Goal: Task Accomplishment & Management: Use online tool/utility

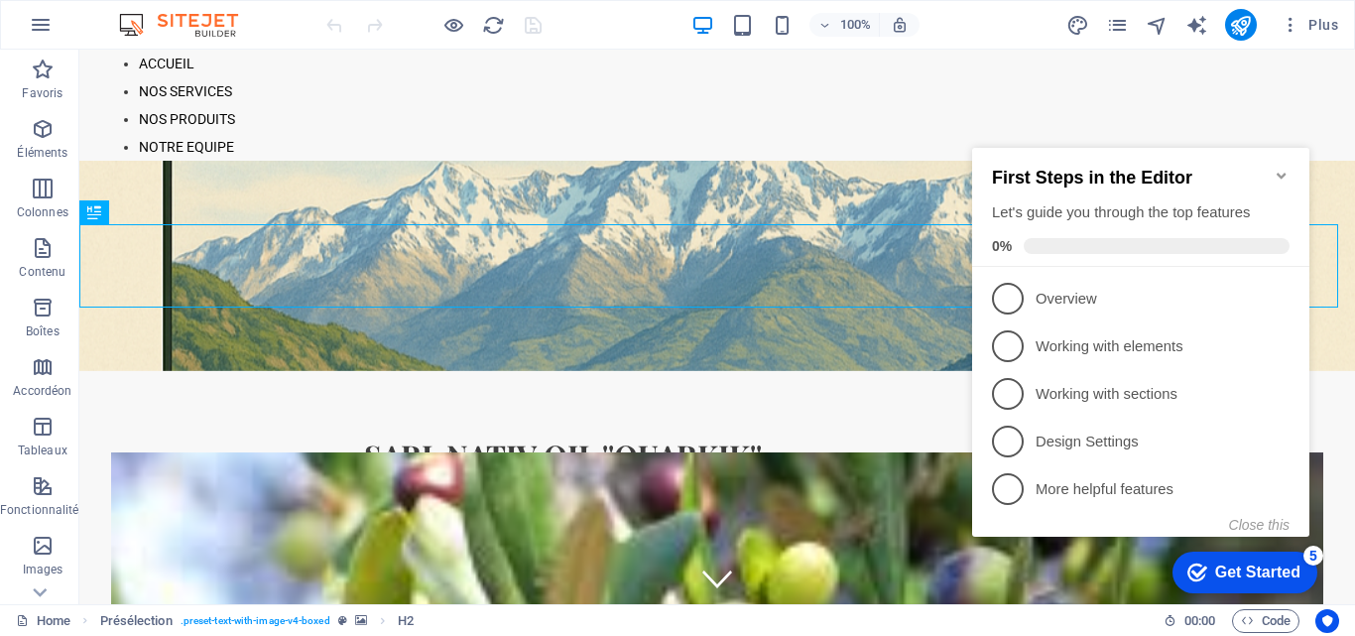
click at [1222, 563] on div "Get Started" at bounding box center [1257, 572] width 85 height 18
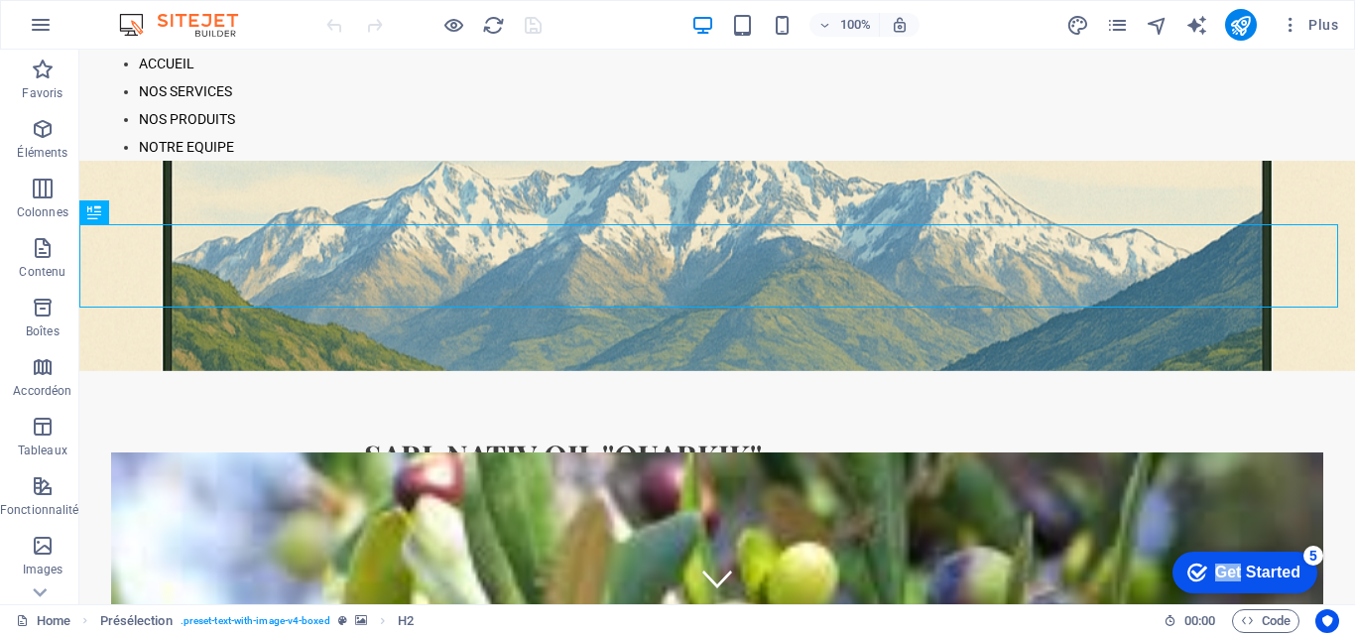
click at [1300, 581] on div "Get Started" at bounding box center [1257, 572] width 85 height 18
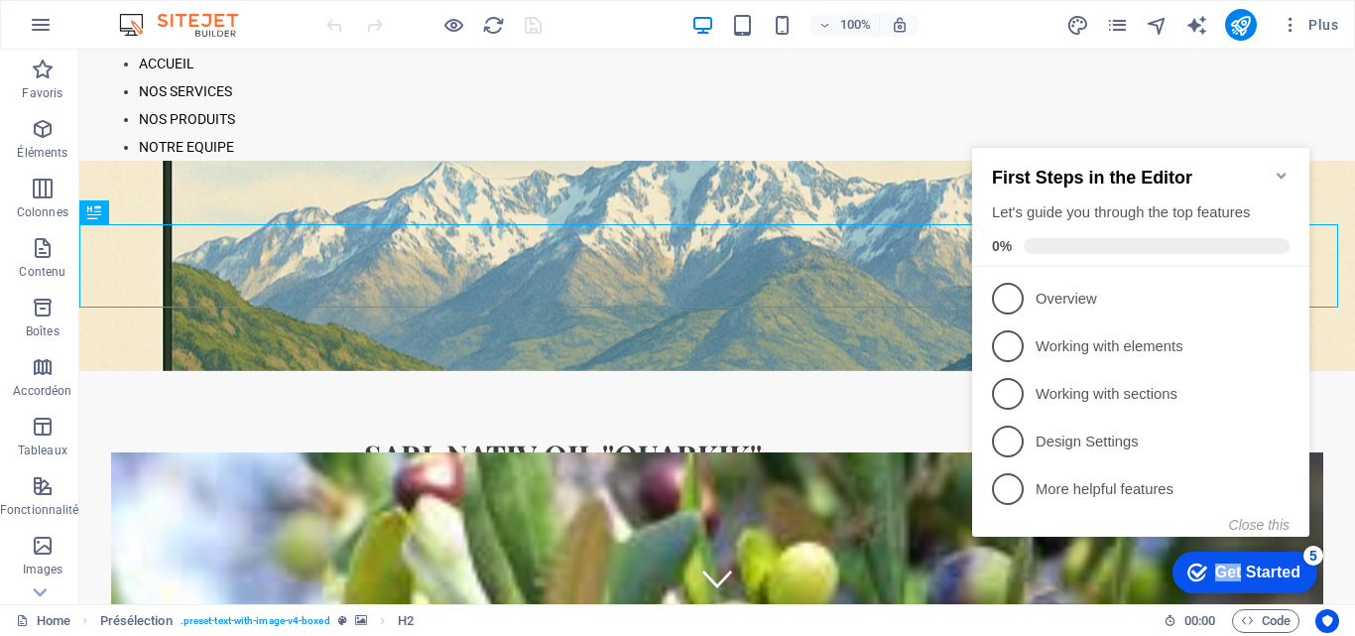
click at [1240, 557] on div "checkmark Get Started 5" at bounding box center [1244, 572] width 145 height 42
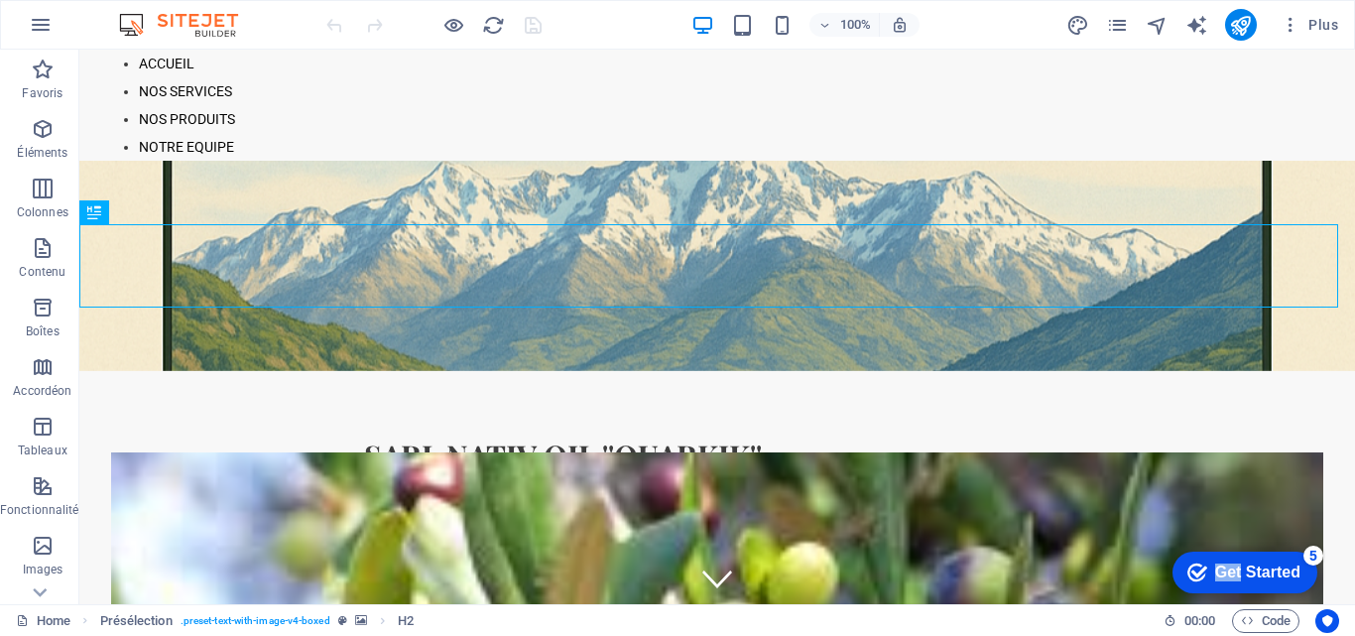
click at [1317, 593] on div "checkmark Get Started 5" at bounding box center [1244, 572] width 145 height 42
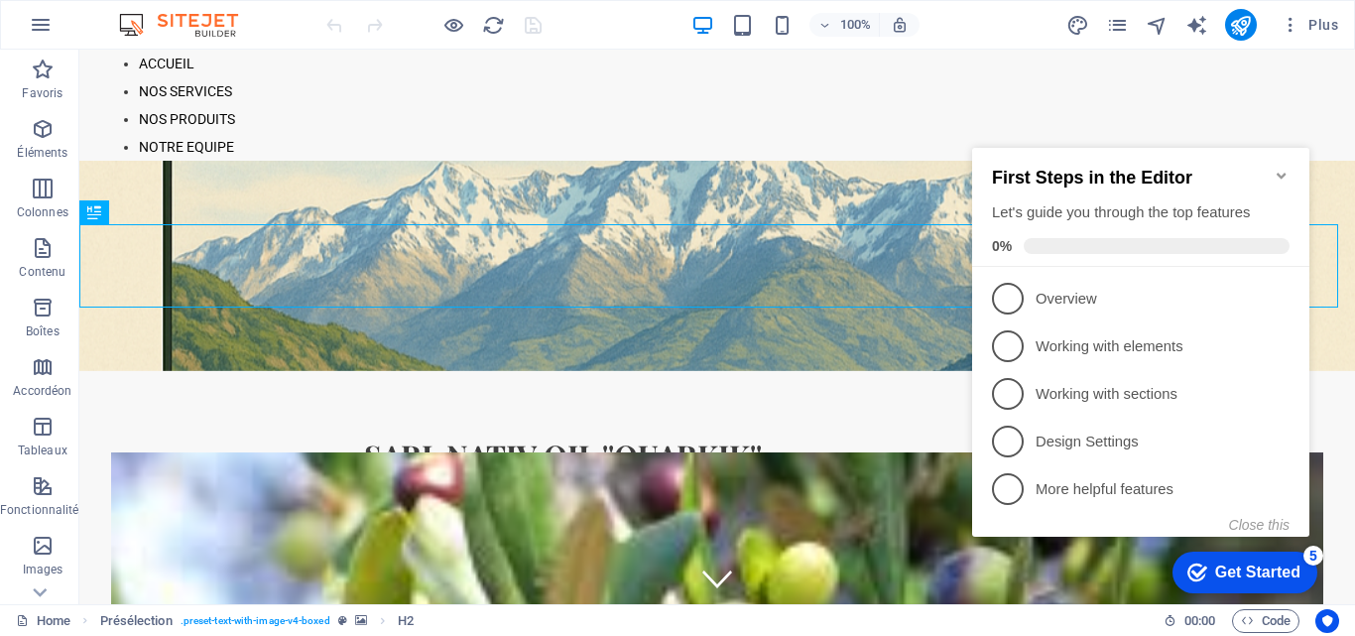
click at [1240, 554] on div "checkmark Get Started 5" at bounding box center [1244, 572] width 145 height 42
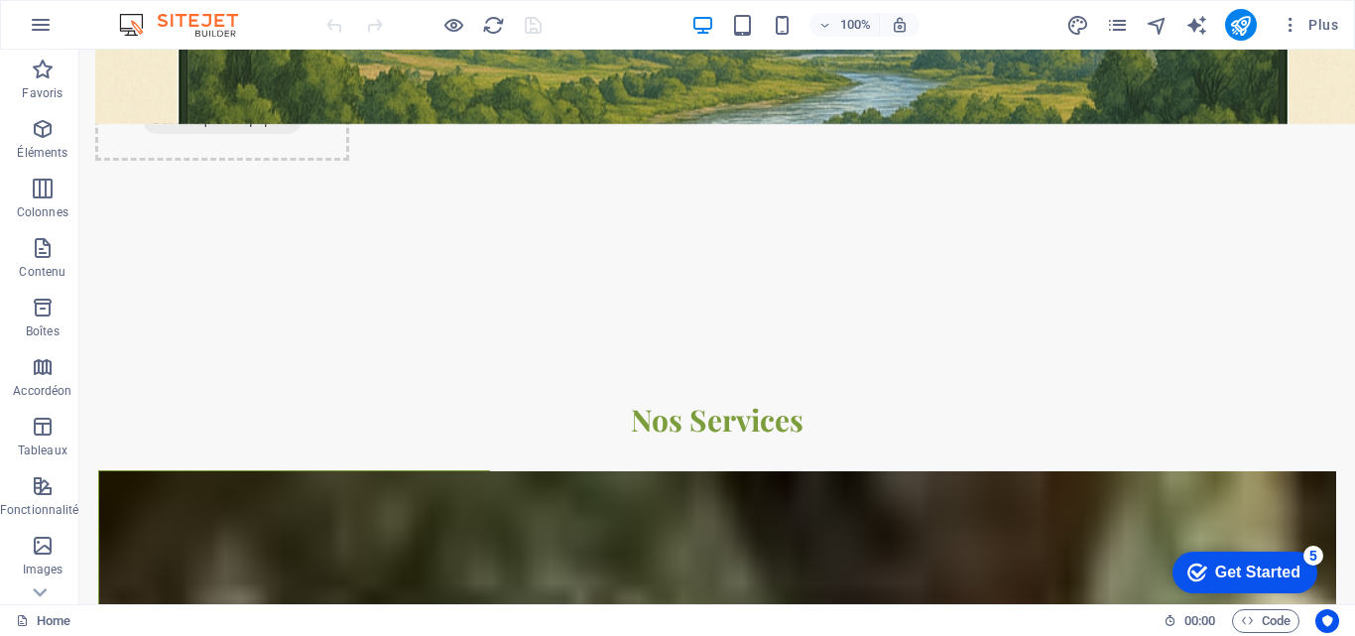
scroll to position [3095, 0]
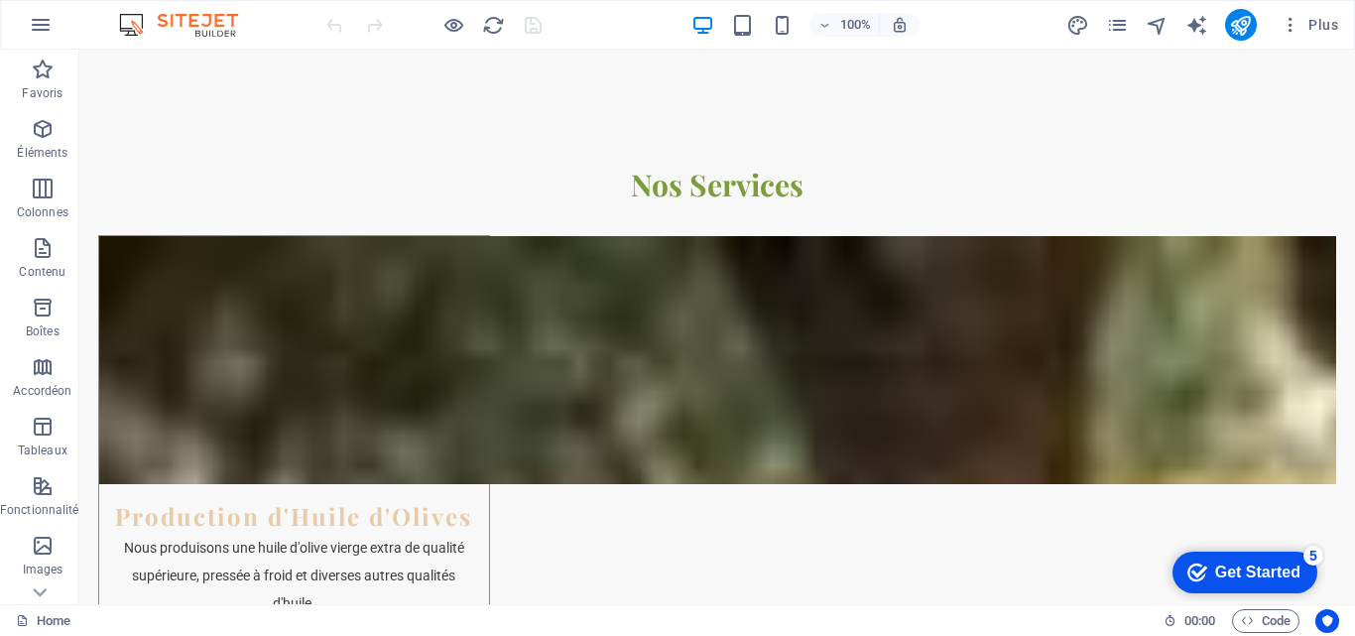
scroll to position [3281, 0]
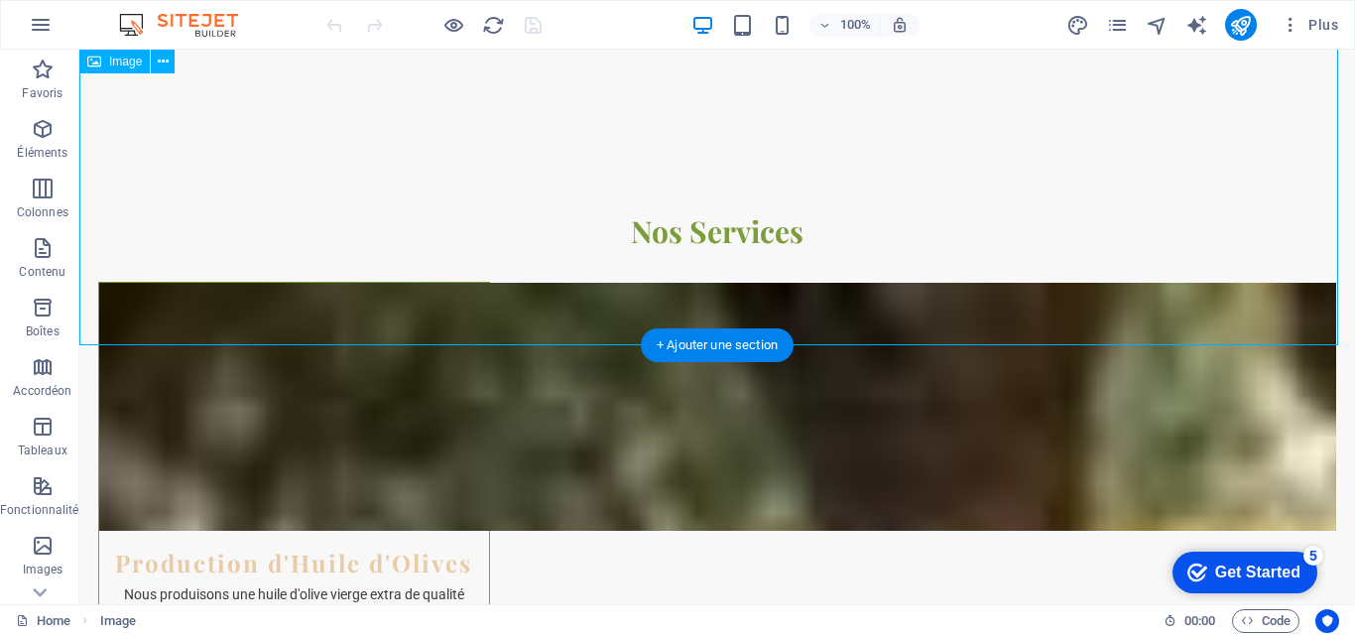
select select "vw"
select select "px"
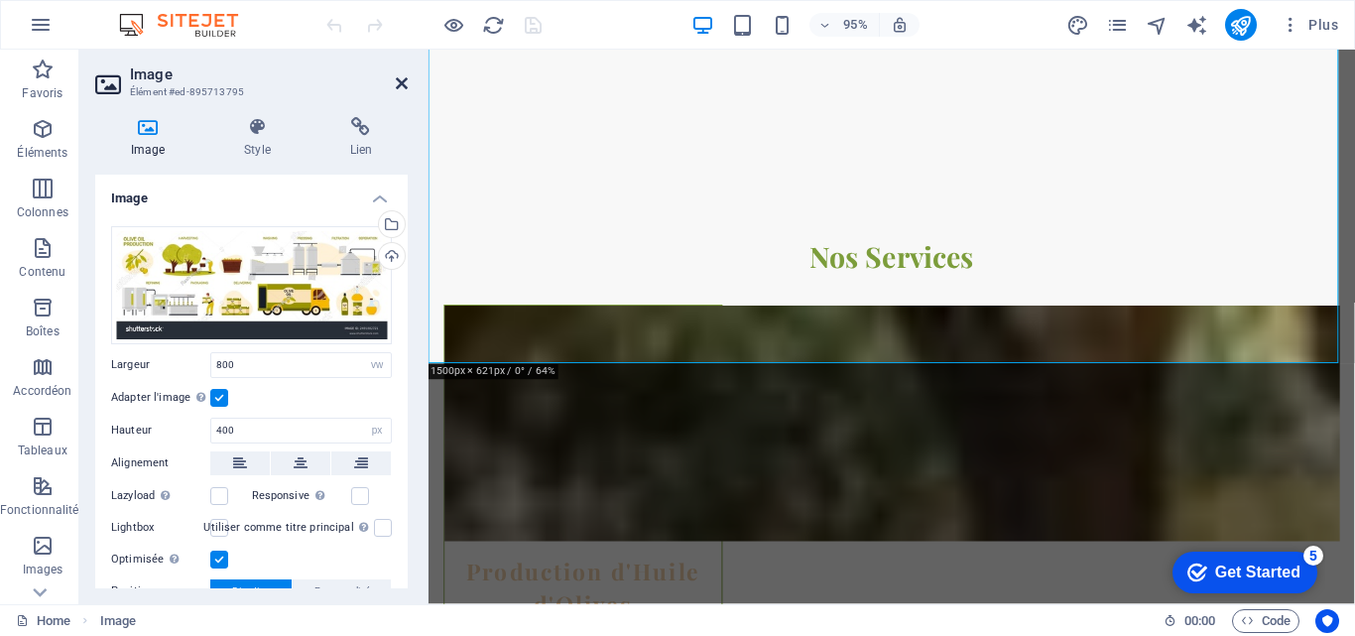
click at [403, 85] on icon at bounding box center [402, 83] width 12 height 16
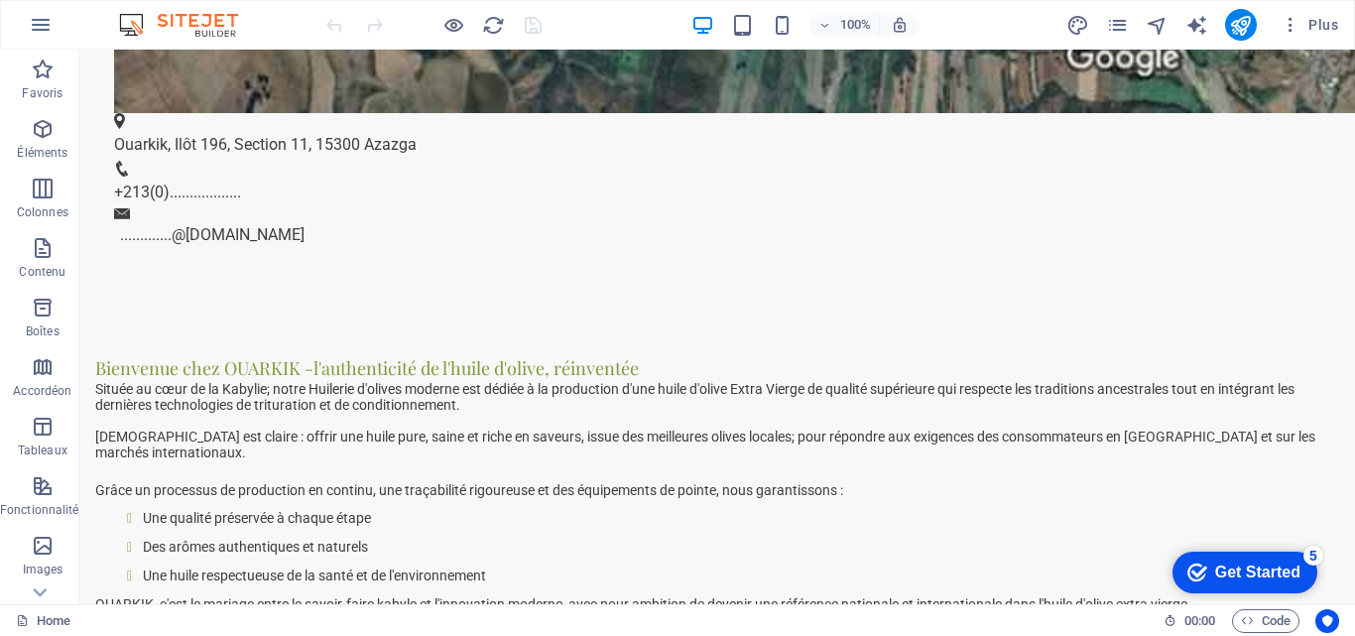
scroll to position [1999, 0]
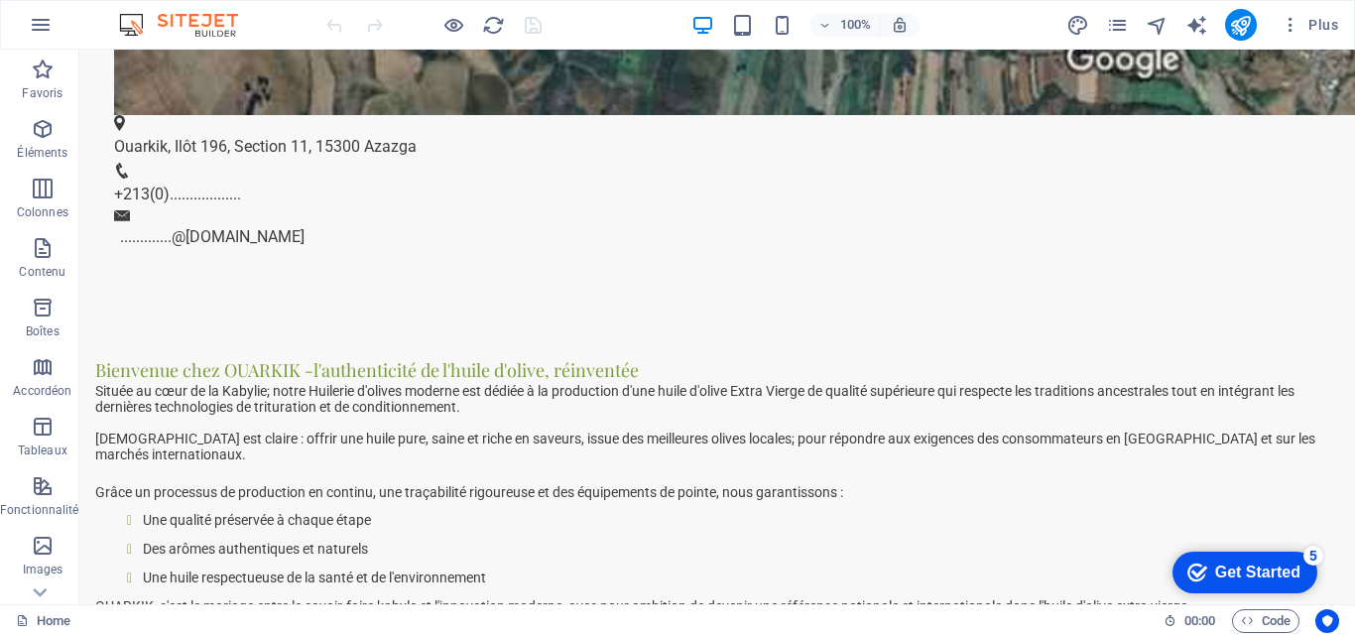
click at [1343, 49] on header "100% Plus" at bounding box center [677, 25] width 1355 height 50
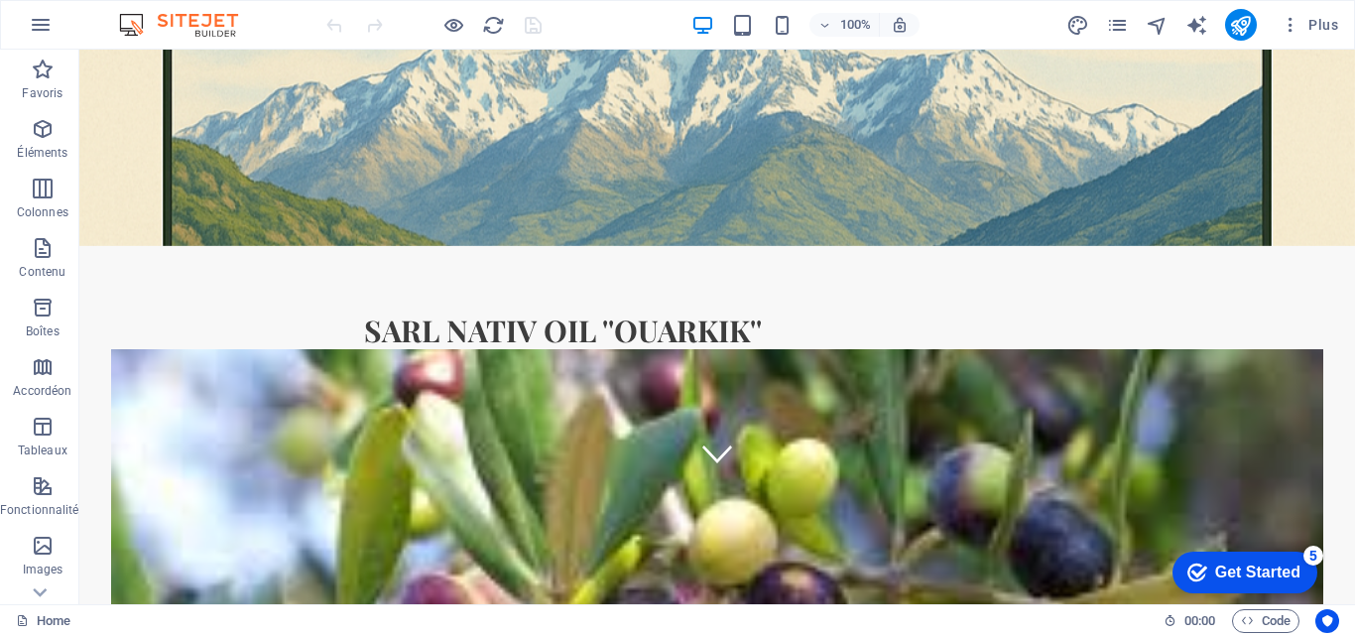
scroll to position [0, 0]
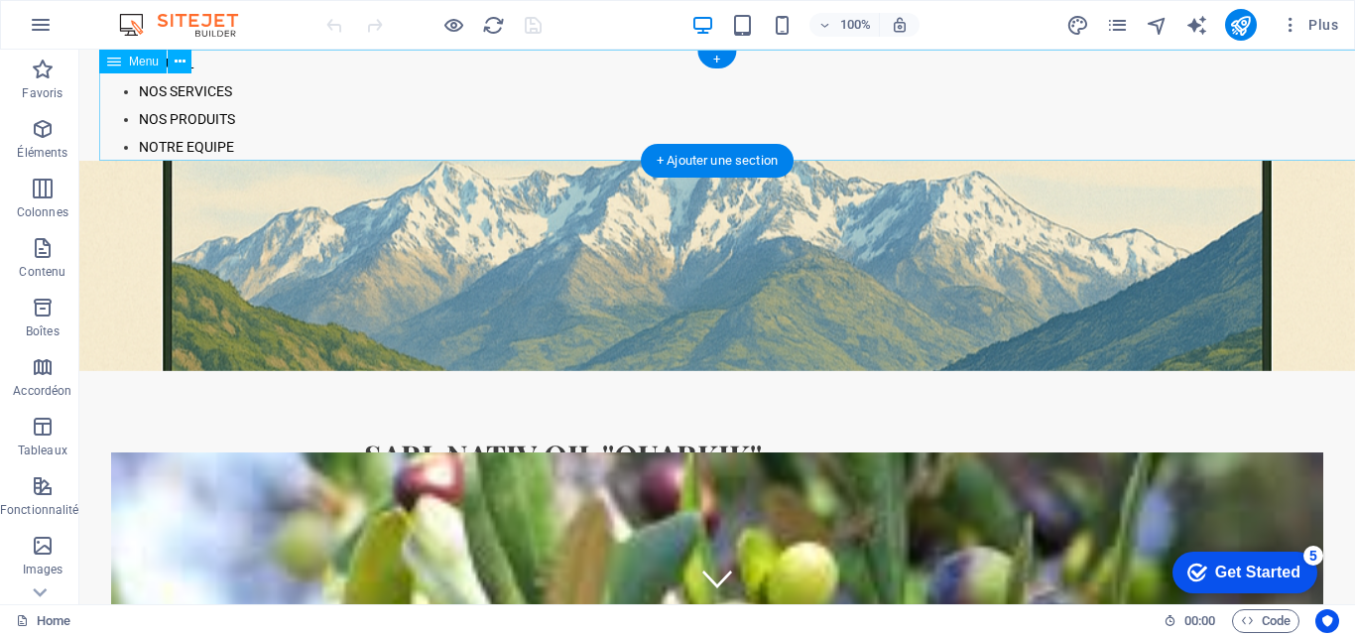
click at [117, 107] on nav "ACCUEIL NOS SERVICES NOS PRODUITS NOTRE EQUIPE" at bounding box center [737, 105] width 1276 height 111
click at [131, 104] on nav "ACCUEIL NOS SERVICES NOS PRODUITS NOTRE EQUIPE" at bounding box center [737, 105] width 1276 height 111
click at [131, 100] on nav "ACCUEIL NOS SERVICES NOS PRODUITS NOTRE EQUIPE" at bounding box center [737, 105] width 1276 height 111
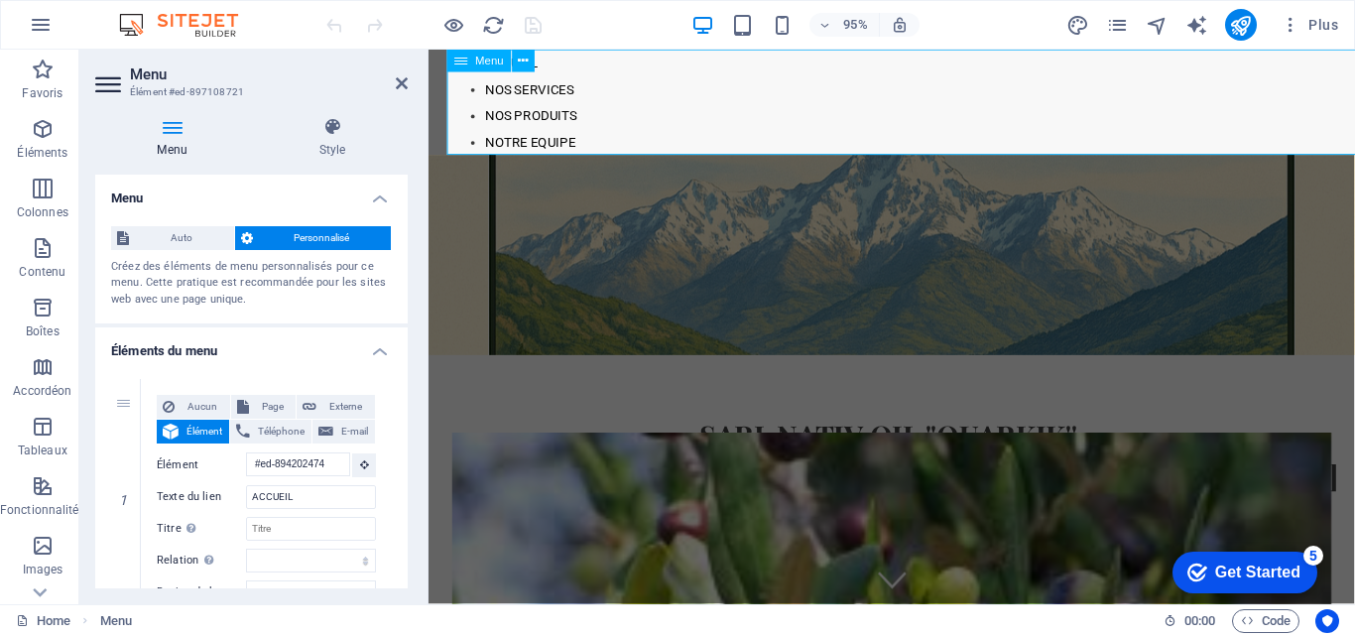
click at [467, 103] on nav "ACCUEIL NOS SERVICES NOS PRODUITS NOTRE EQUIPE" at bounding box center [935, 105] width 975 height 111
click at [546, 100] on nav "ACCUEIL NOS SERVICES NOS PRODUITS NOTRE EQUIPE" at bounding box center [935, 105] width 975 height 111
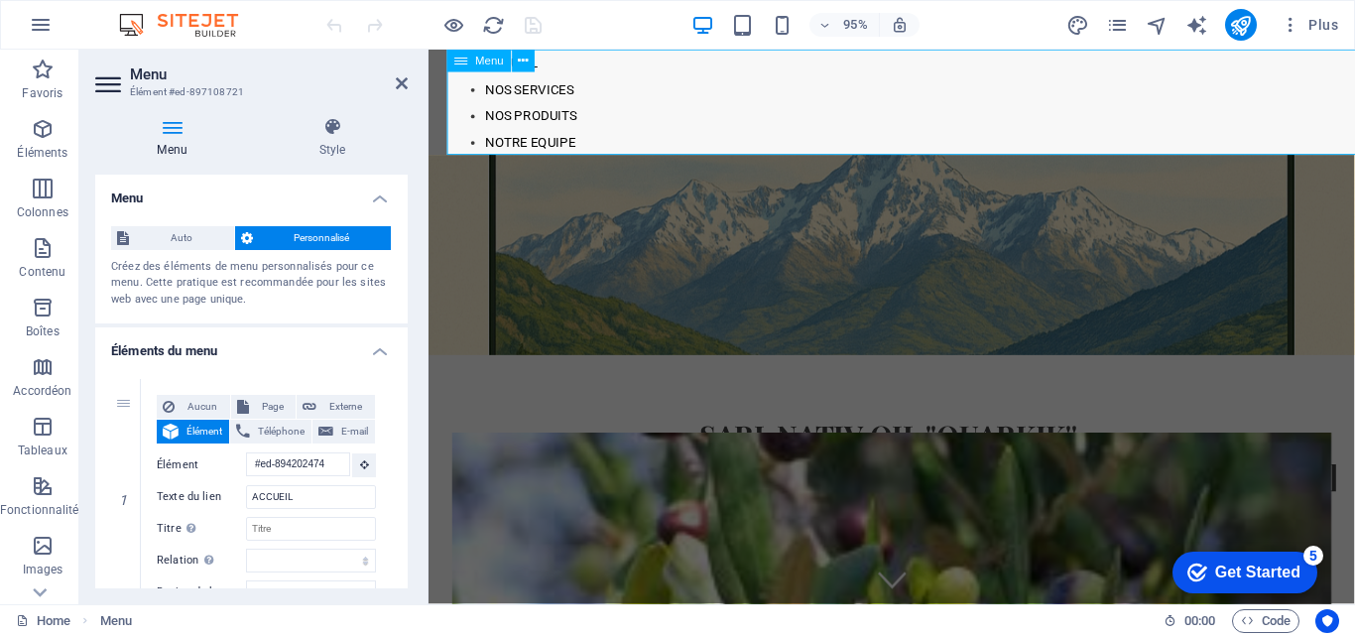
click at [546, 100] on nav "ACCUEIL NOS SERVICES NOS PRODUITS NOTRE EQUIPE" at bounding box center [935, 105] width 975 height 111
click at [549, 100] on nav "ACCUEIL NOS SERVICES NOS PRODUITS NOTRE EQUIPE" at bounding box center [935, 105] width 975 height 111
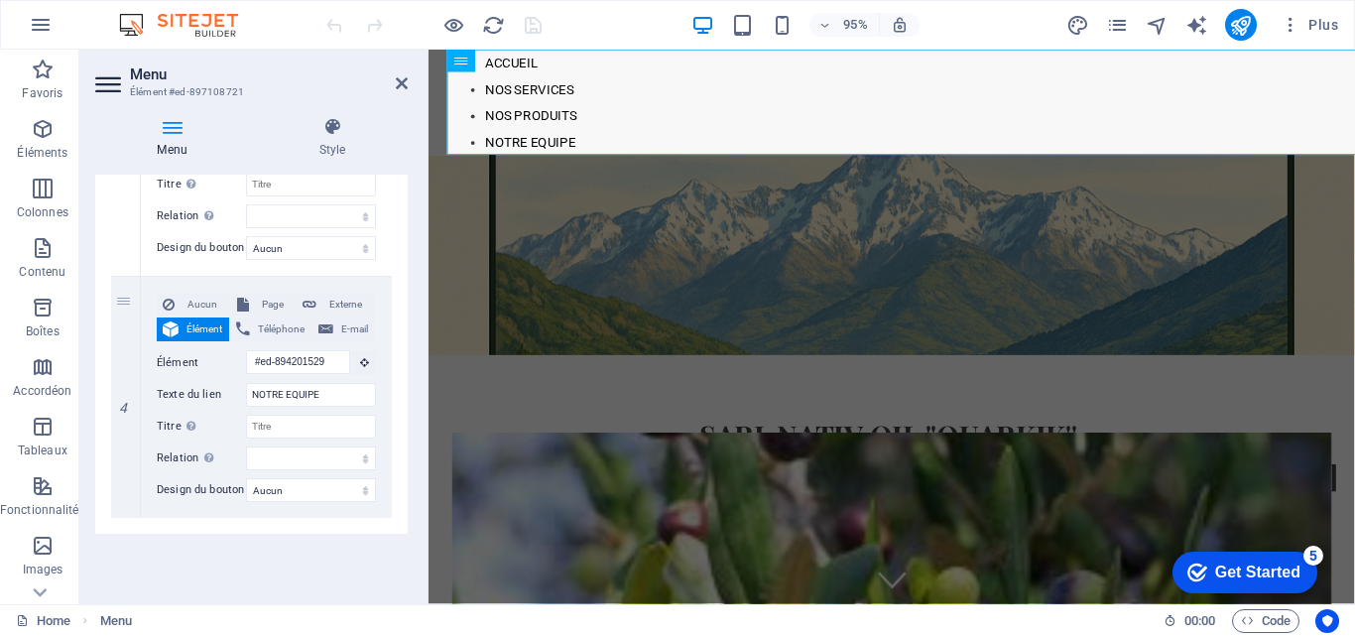
scroll to position [828, 0]
click at [124, 517] on icon at bounding box center [125, 518] width 11 height 14
select select
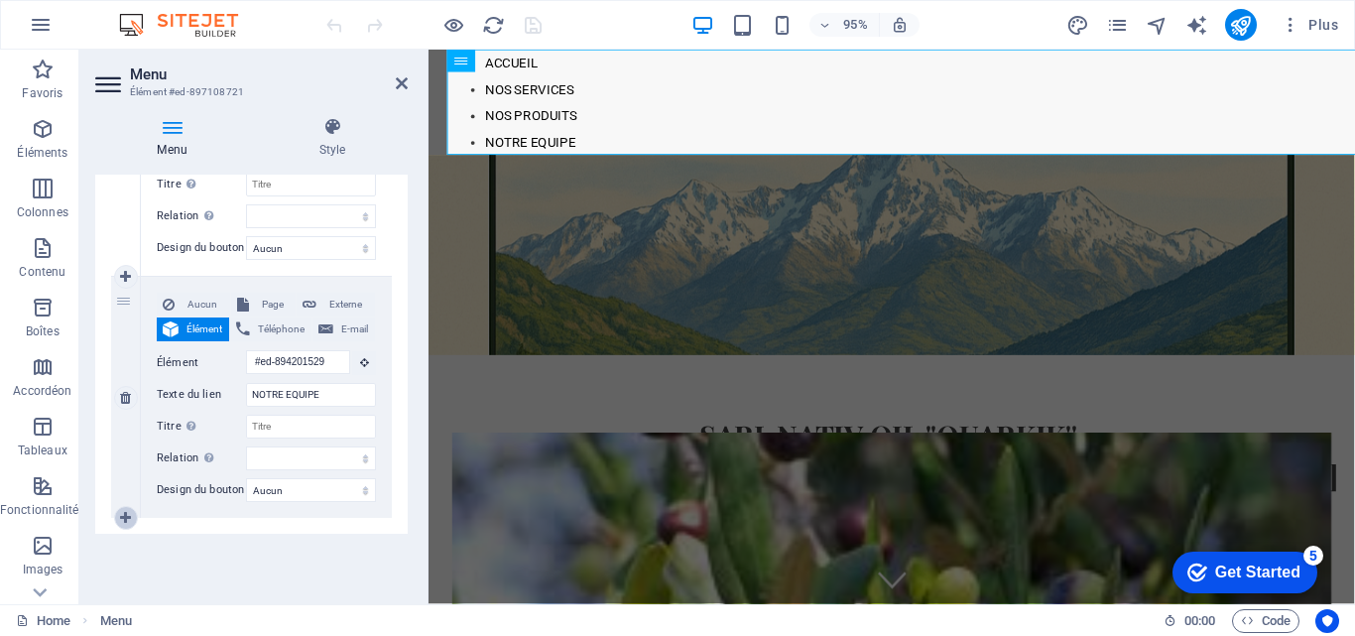
select select
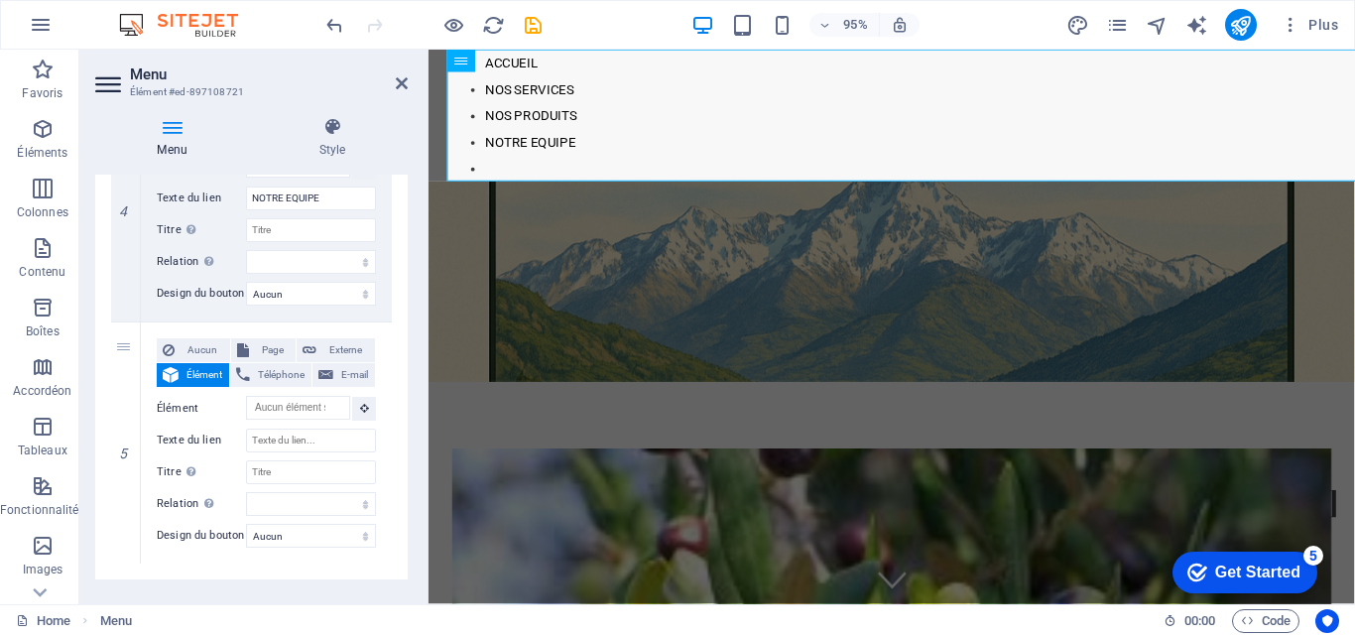
scroll to position [1032, 0]
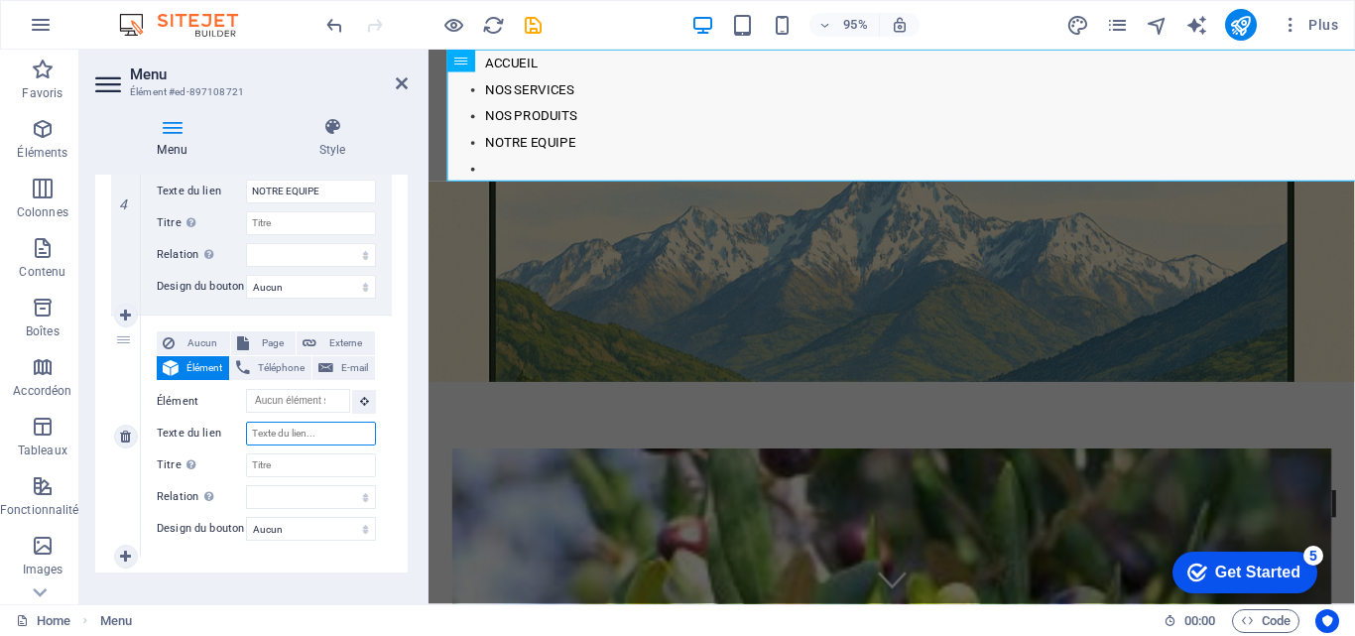
click at [306, 439] on input "Texte du lien" at bounding box center [311, 434] width 130 height 24
type input "I"
select select
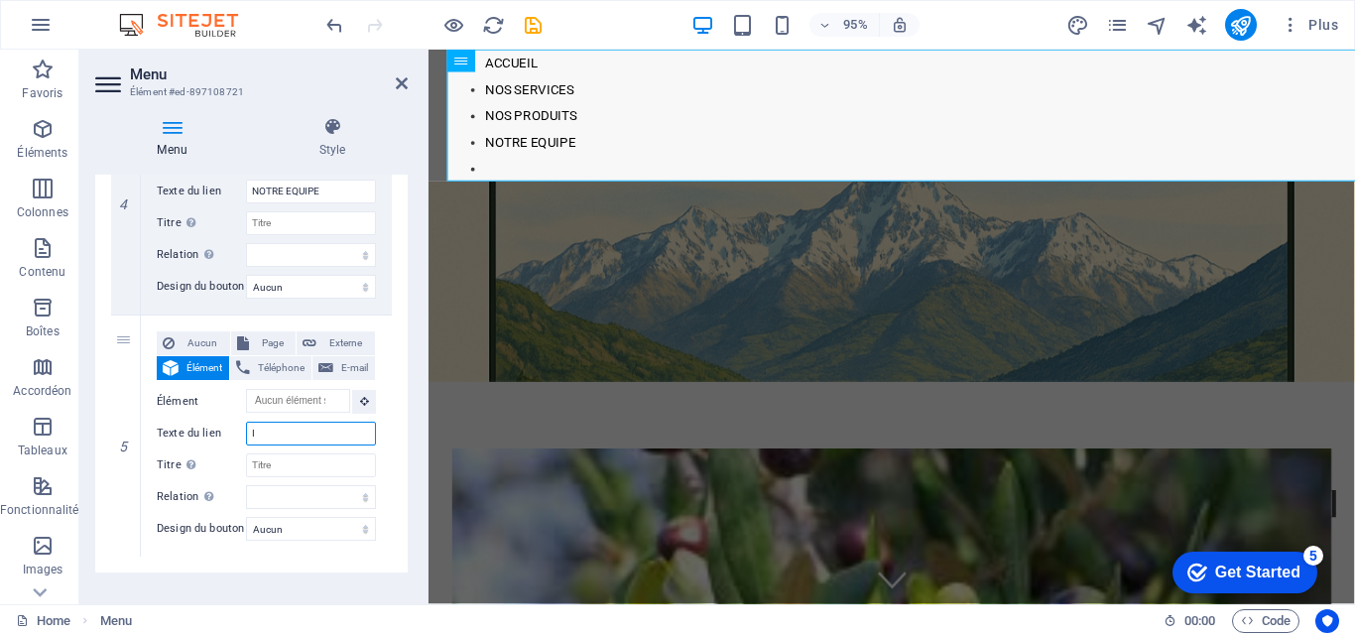
select select
type input "IN"
select select
type input "INF"
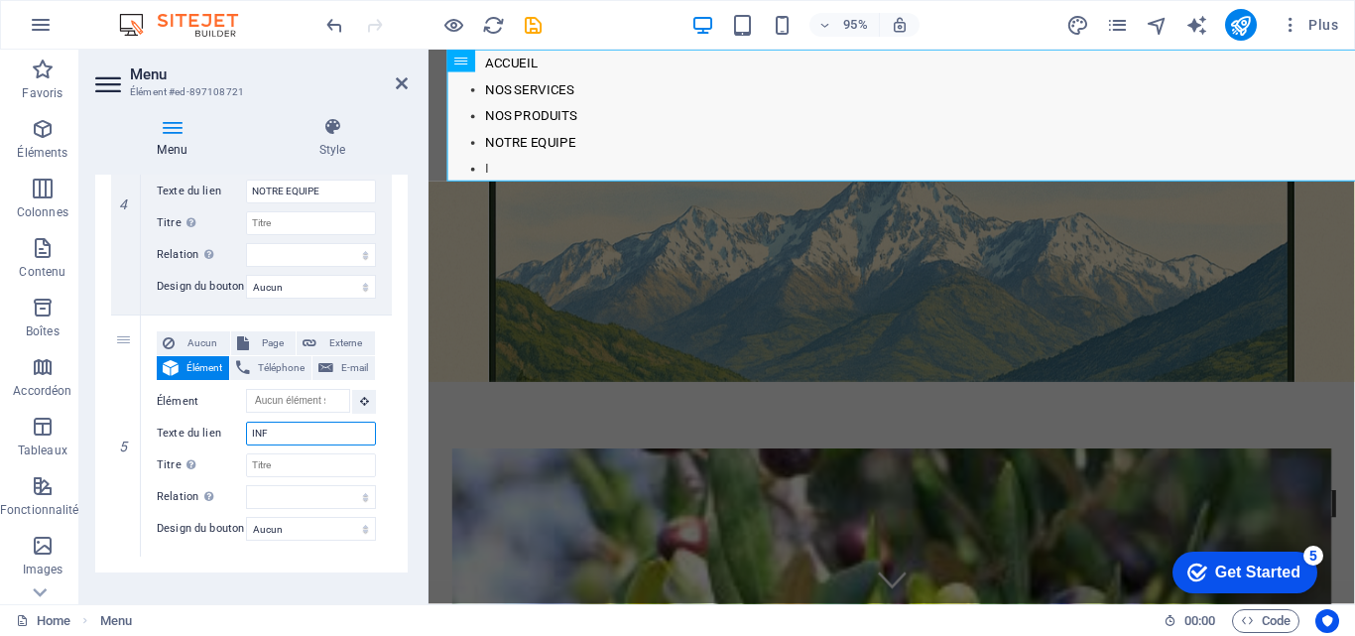
select select
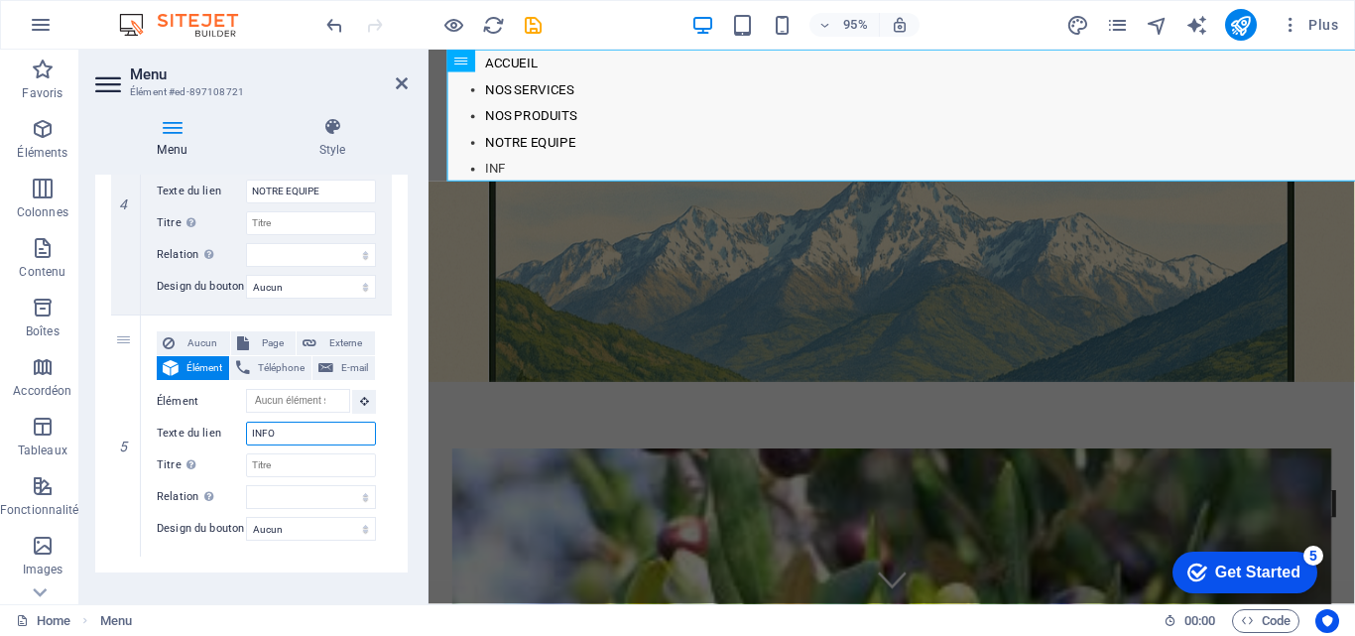
type input "INFOR"
select select
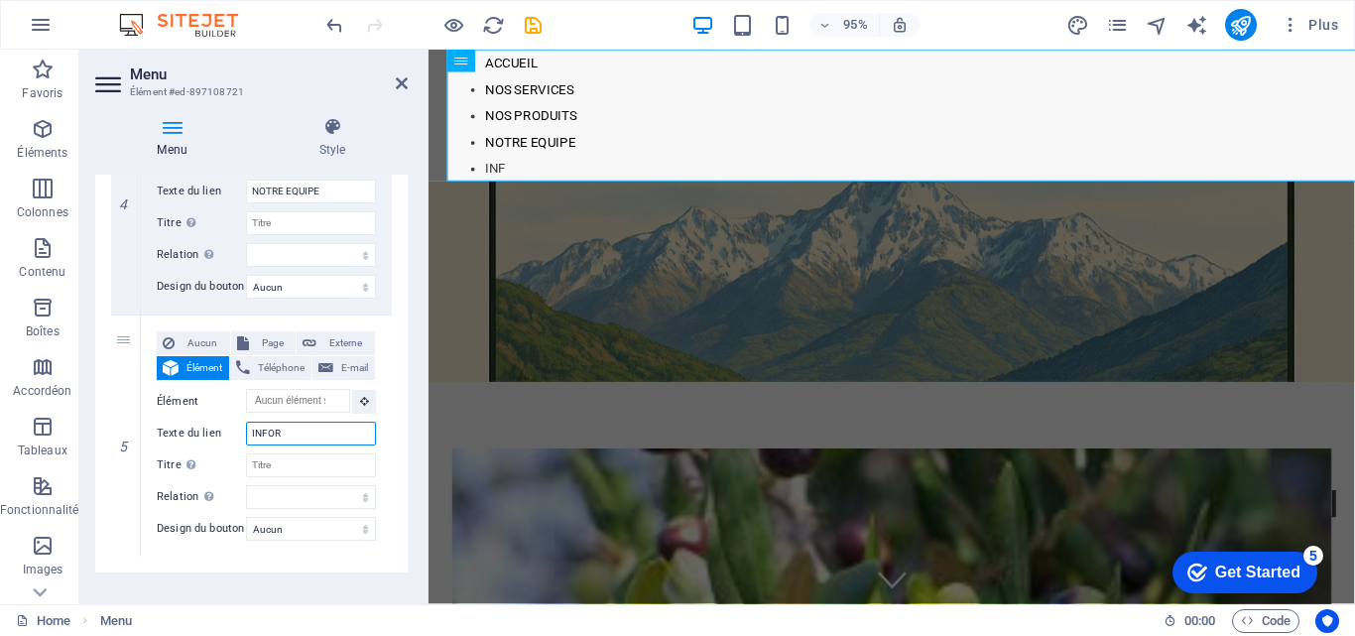
select select
type input "INFORM"
select select
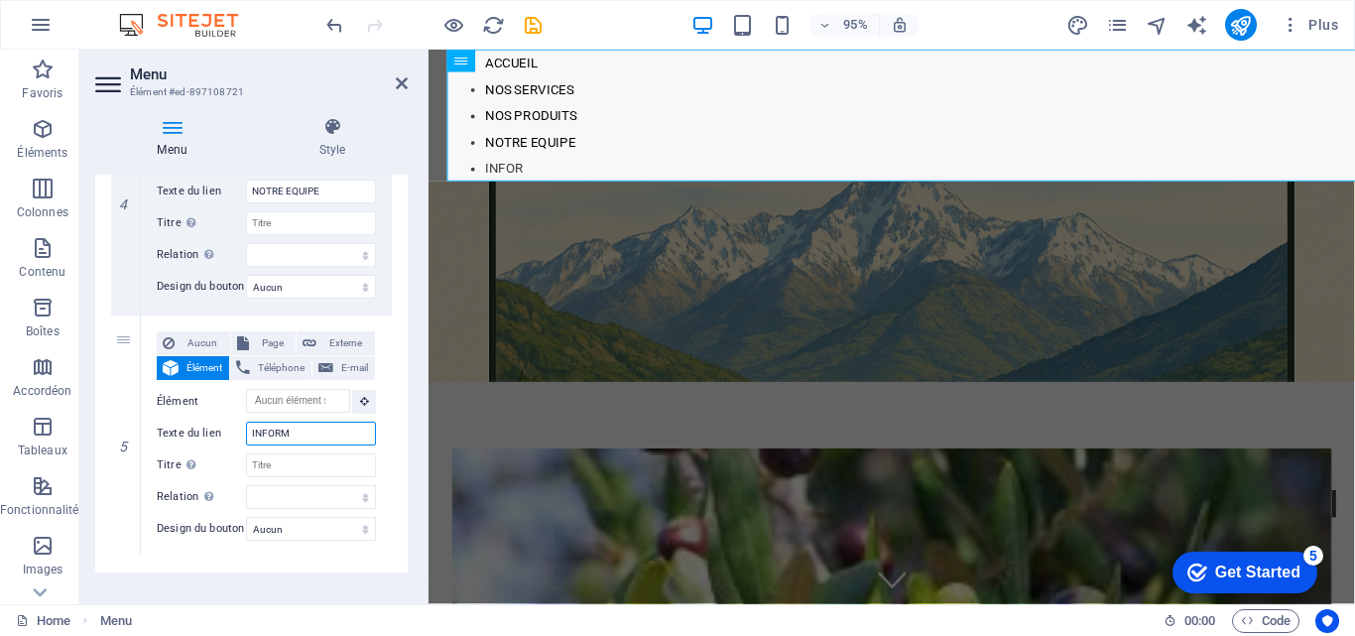
select select
type input "INFORMA"
select select
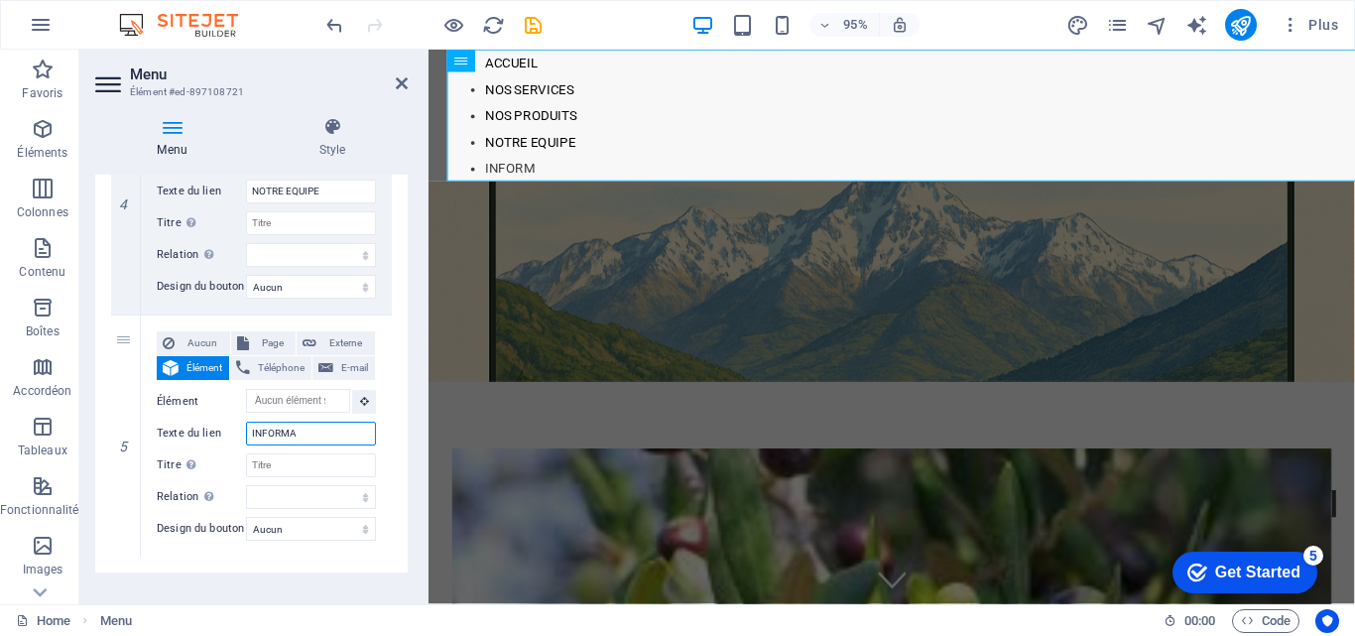
select select
type input "INFORMAT"
select select
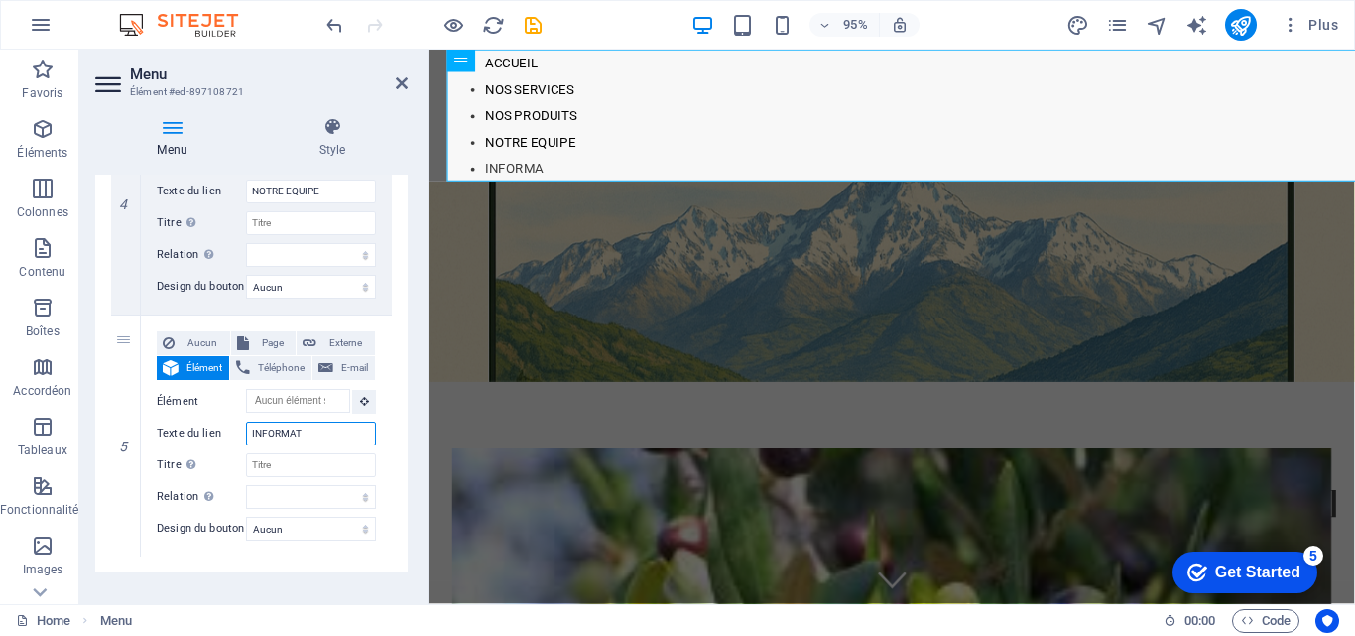
select select
type input "INFORMATIONS"
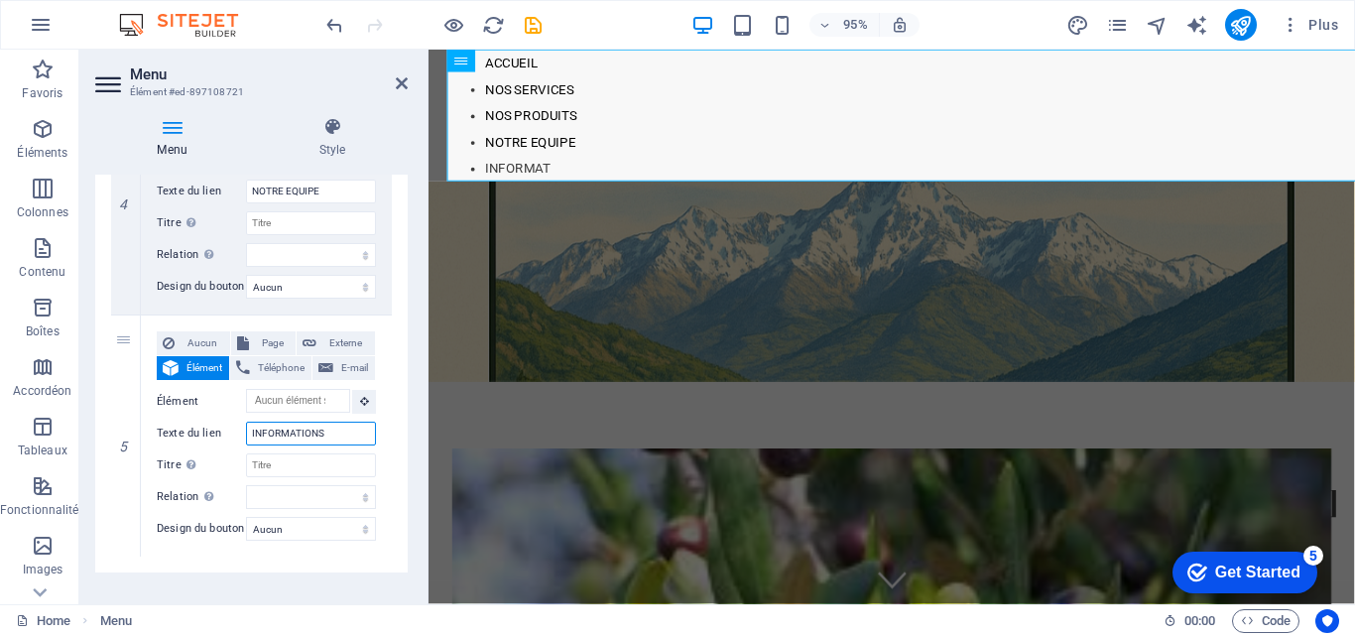
select select
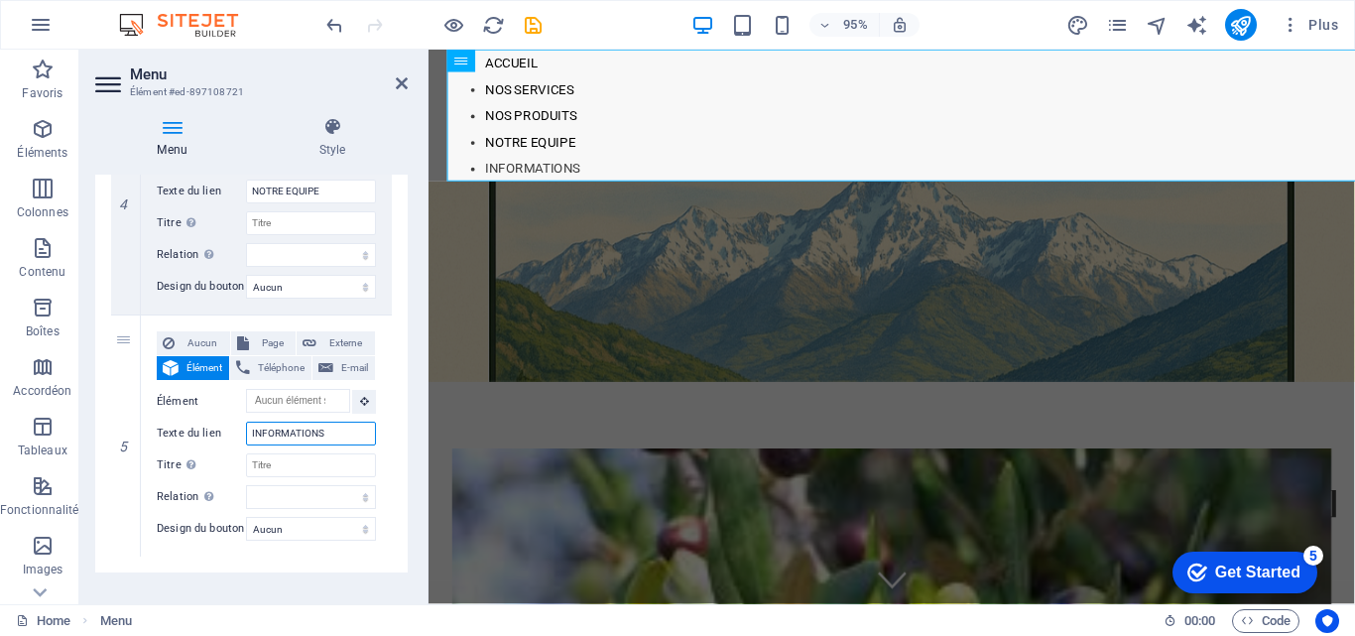
type input "INFORMATIONS"
select select
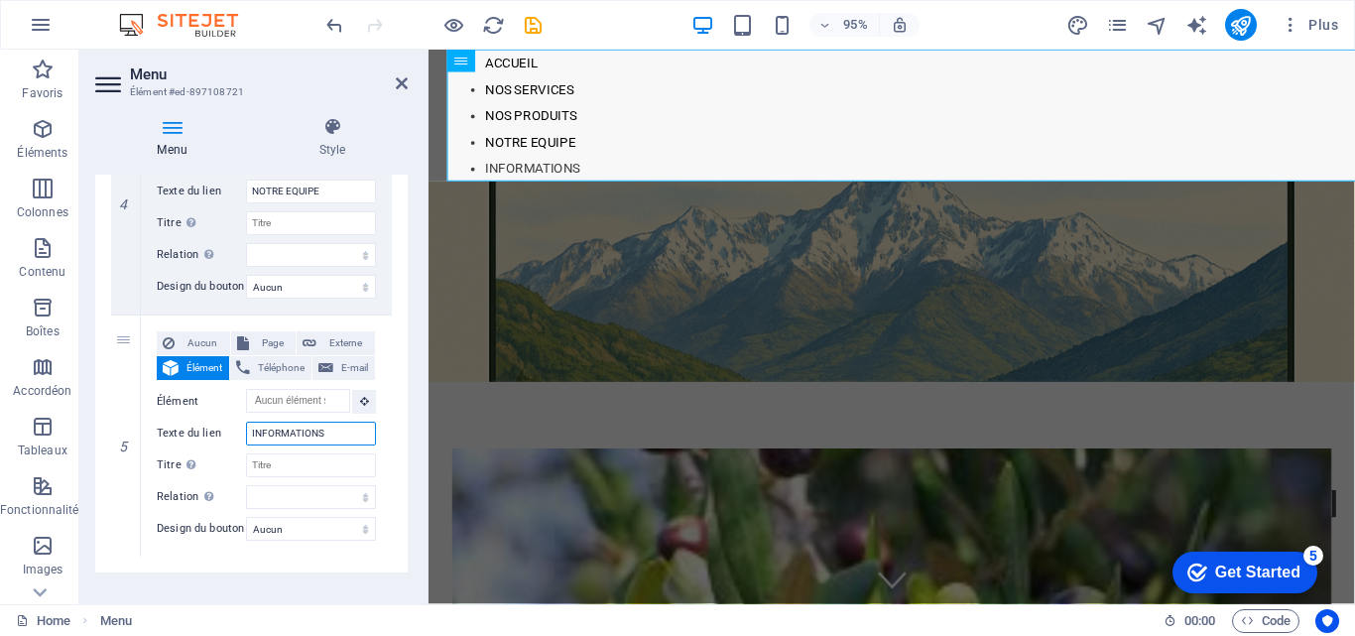
select select
type input "INFORMATIONS &"
select select
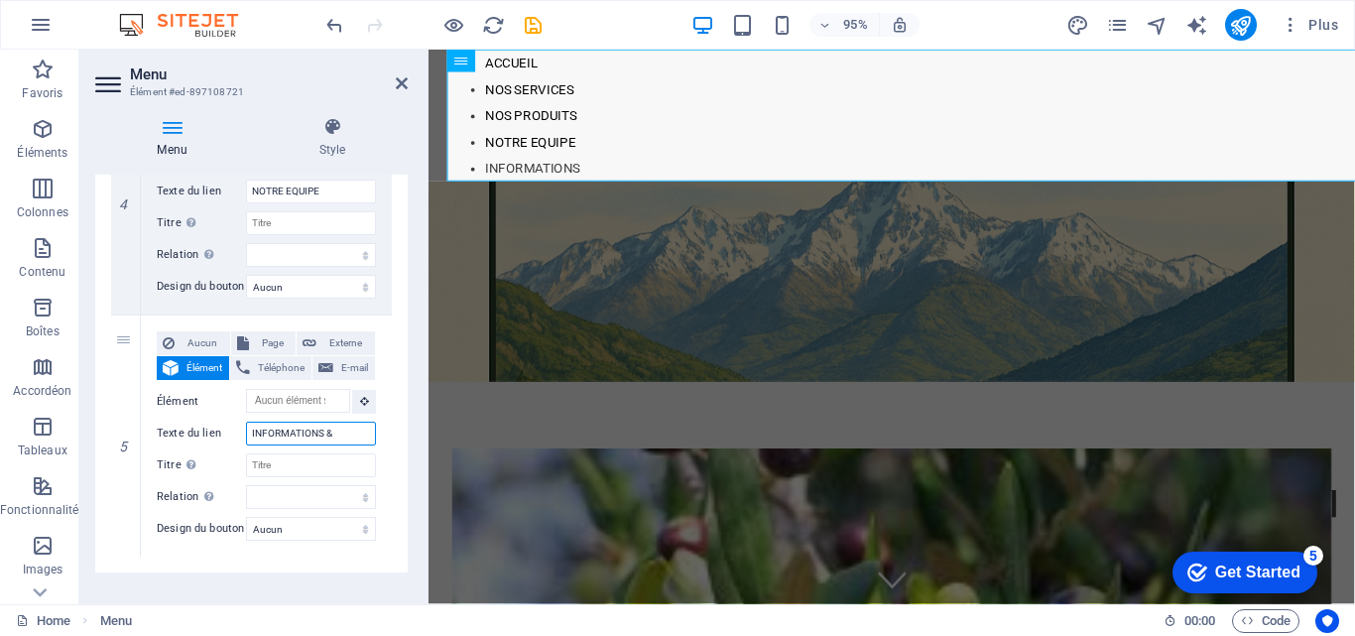
select select
type input "INFORMATIONS &"
select select
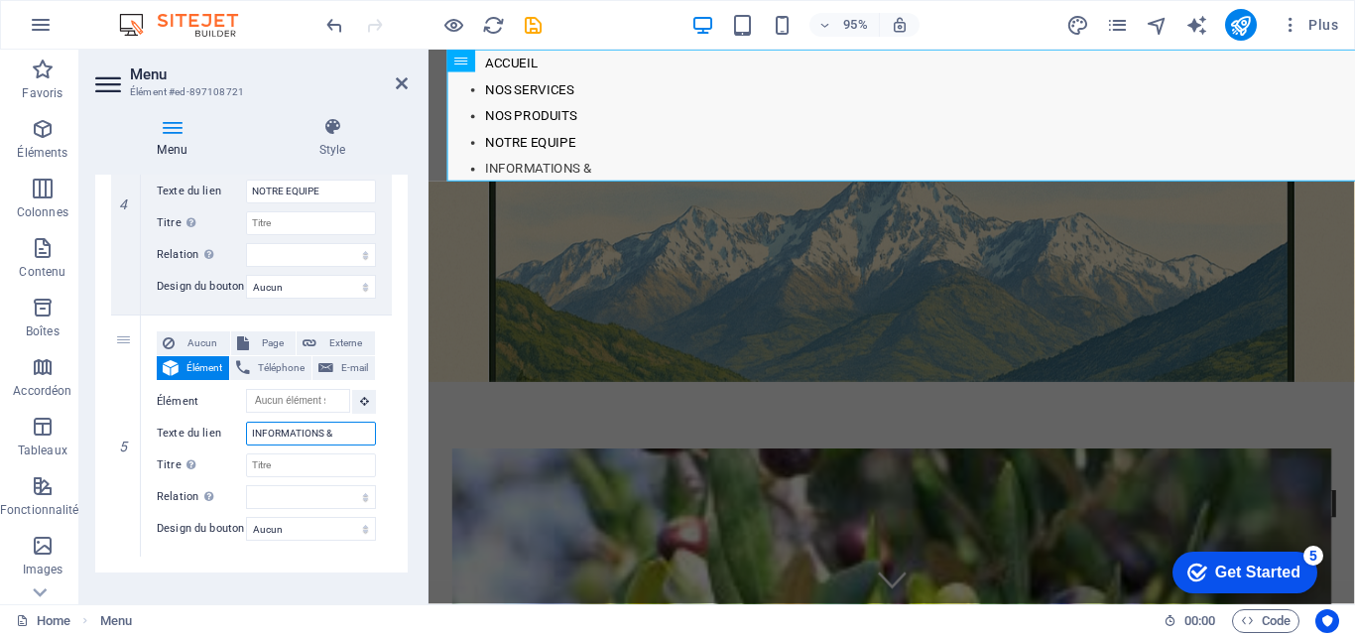
select select
type input "INFORMATIONS & S"
select select
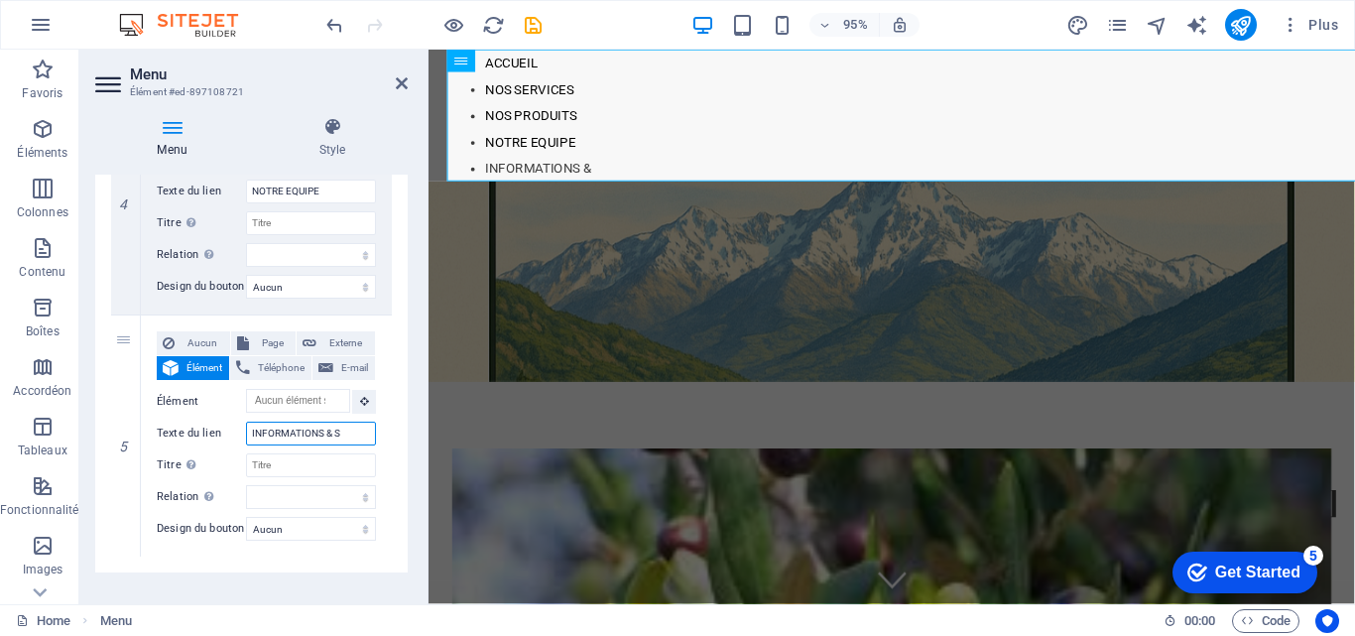
select select
type input "INFORMATIONS & STA"
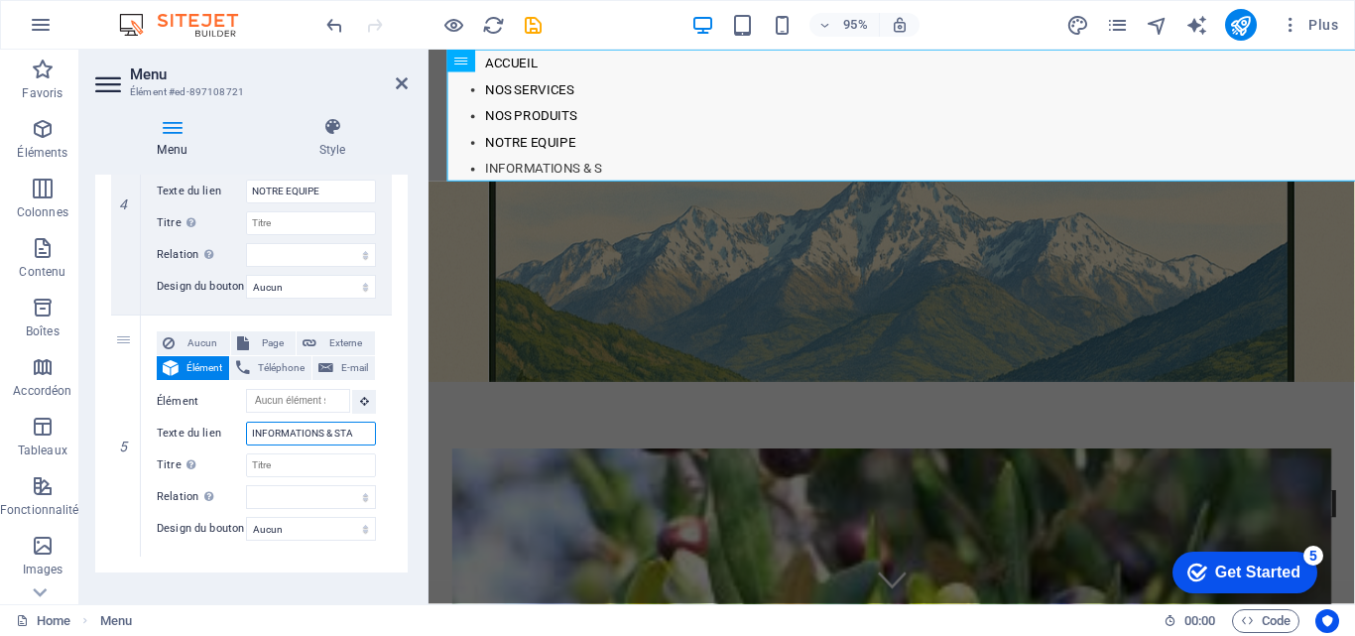
select select
type input "INFORMATIONS & STAT"
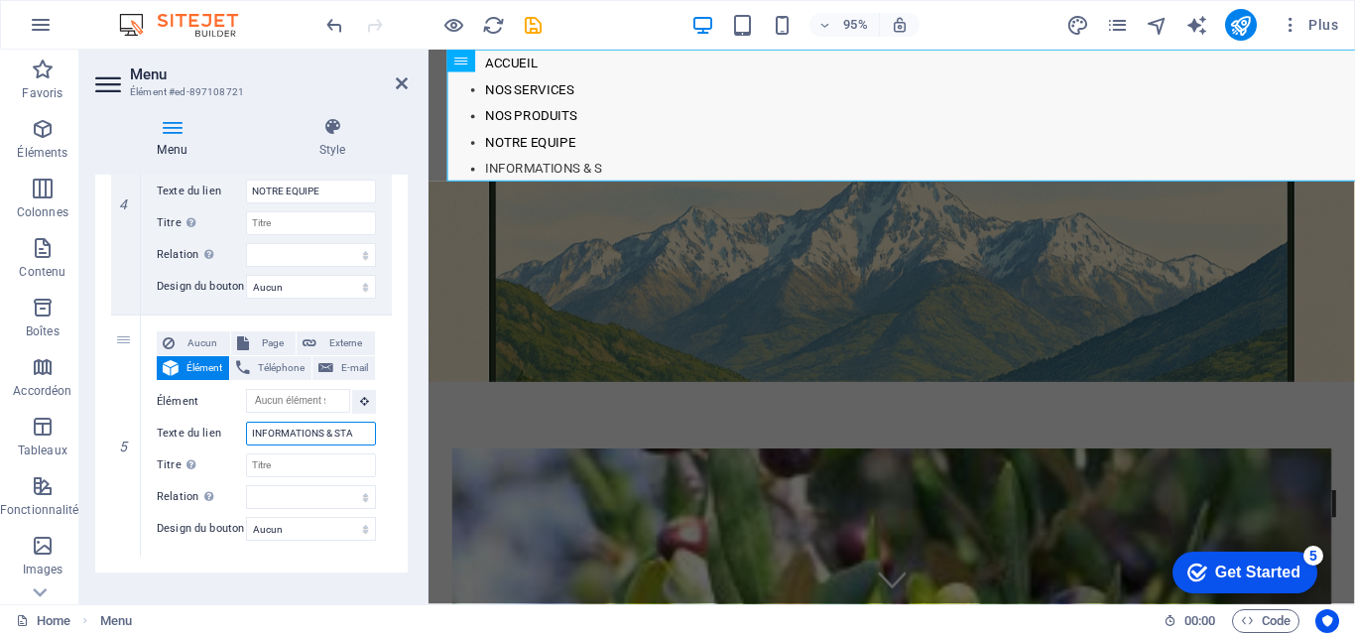
select select
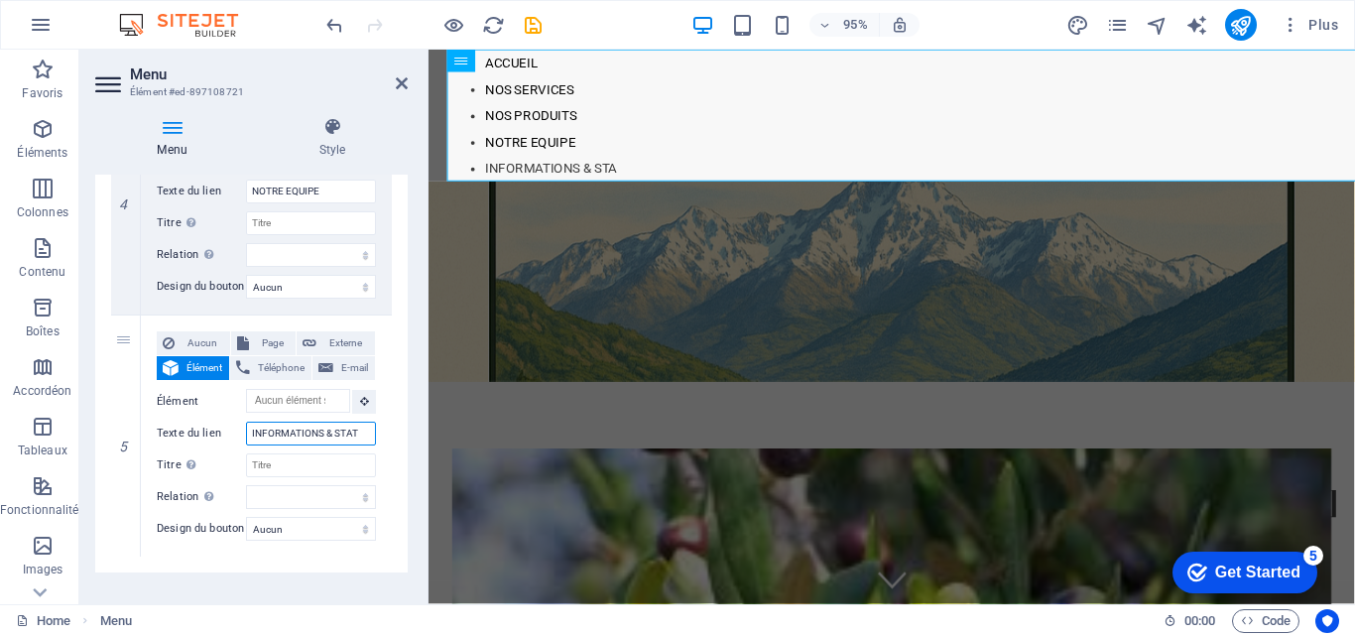
select select
type input "INFORMATIONS & STATIST"
select select
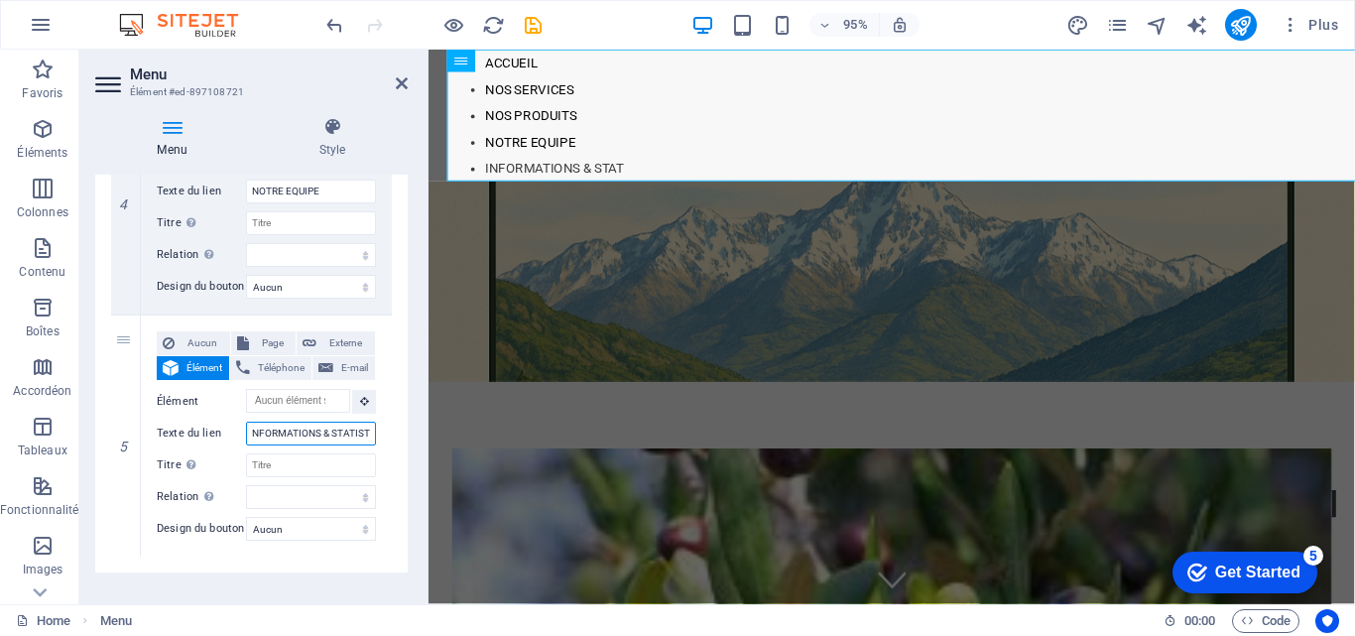
select select
type input "INFORMATIONS & STATISTI"
select select
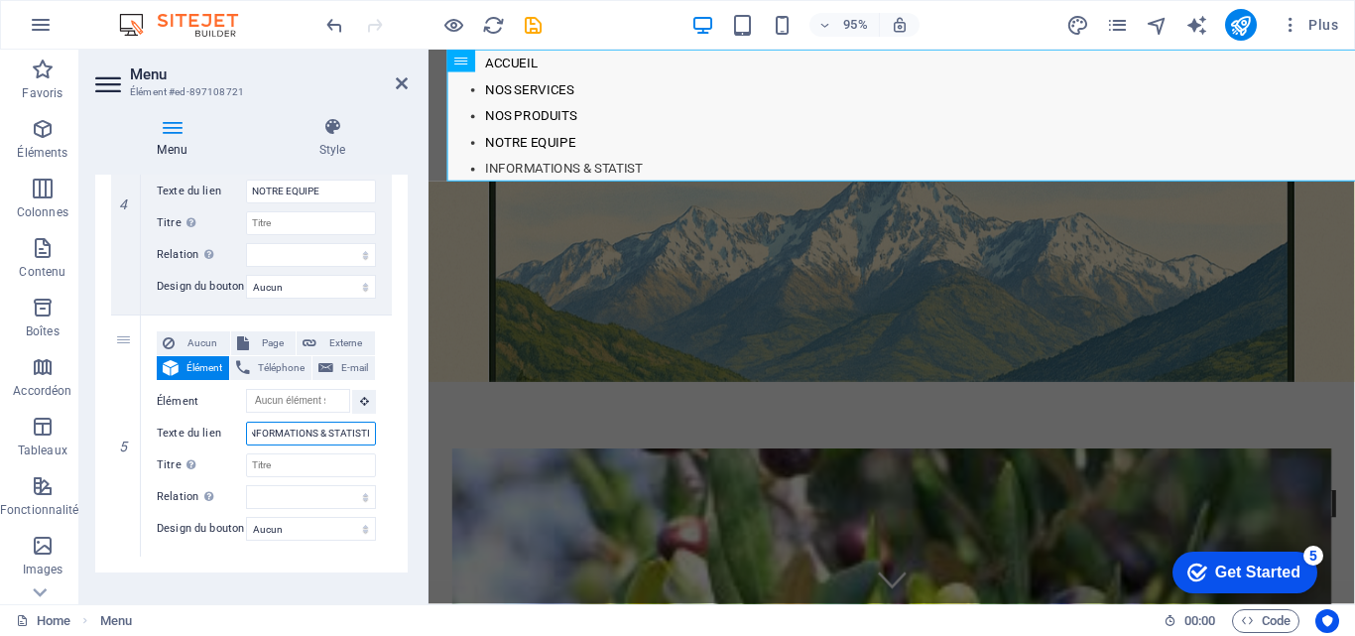
select select
type input "INFORMATIONS & STATISTIQ"
select select
type input "INFORMATIONS & STATISTIQUES"
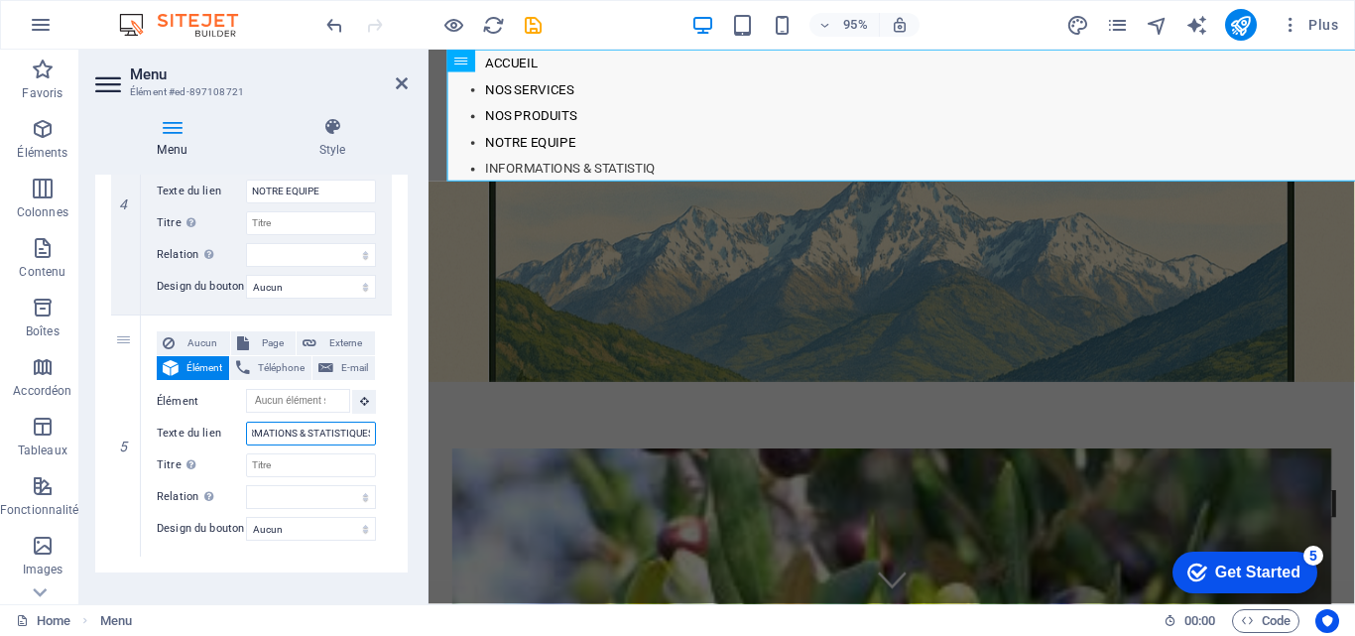
scroll to position [0, 33]
select select
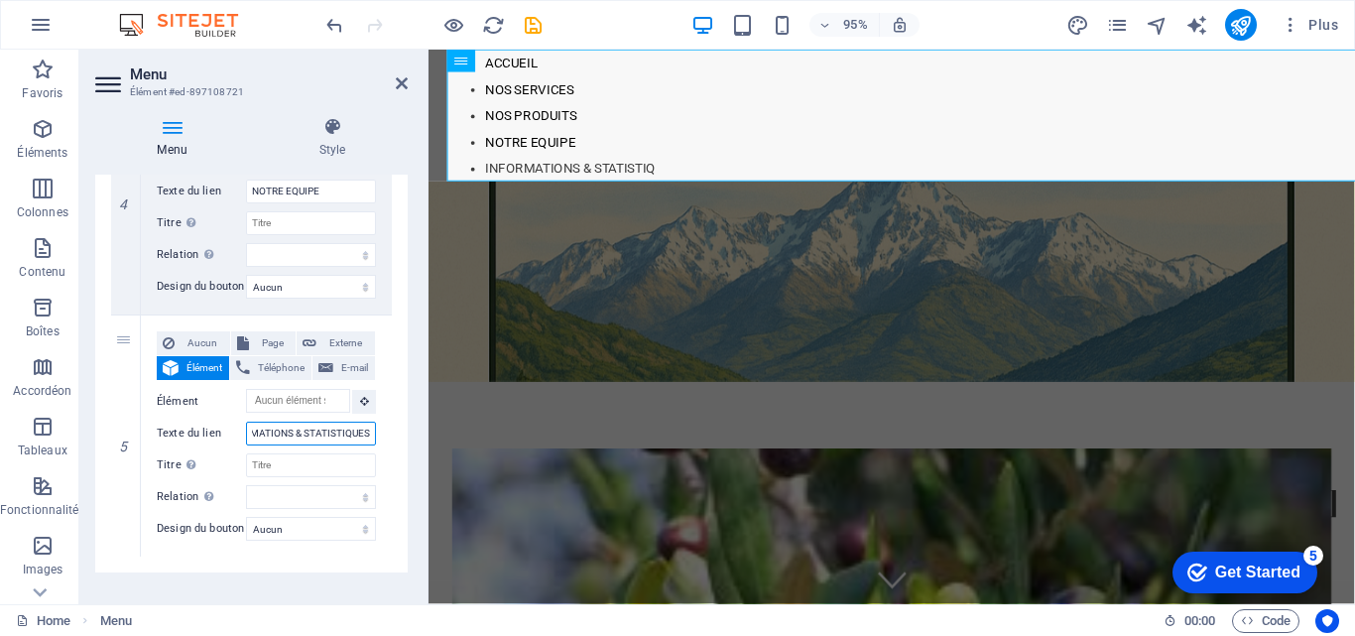
select select
type input "INFORMATIONS & STATISTIQUES"
click at [358, 528] on select "Aucun Par défaut Principal Secondaire" at bounding box center [311, 529] width 130 height 24
click at [359, 528] on select "Aucun Par défaut Principal Secondaire" at bounding box center [311, 529] width 130 height 24
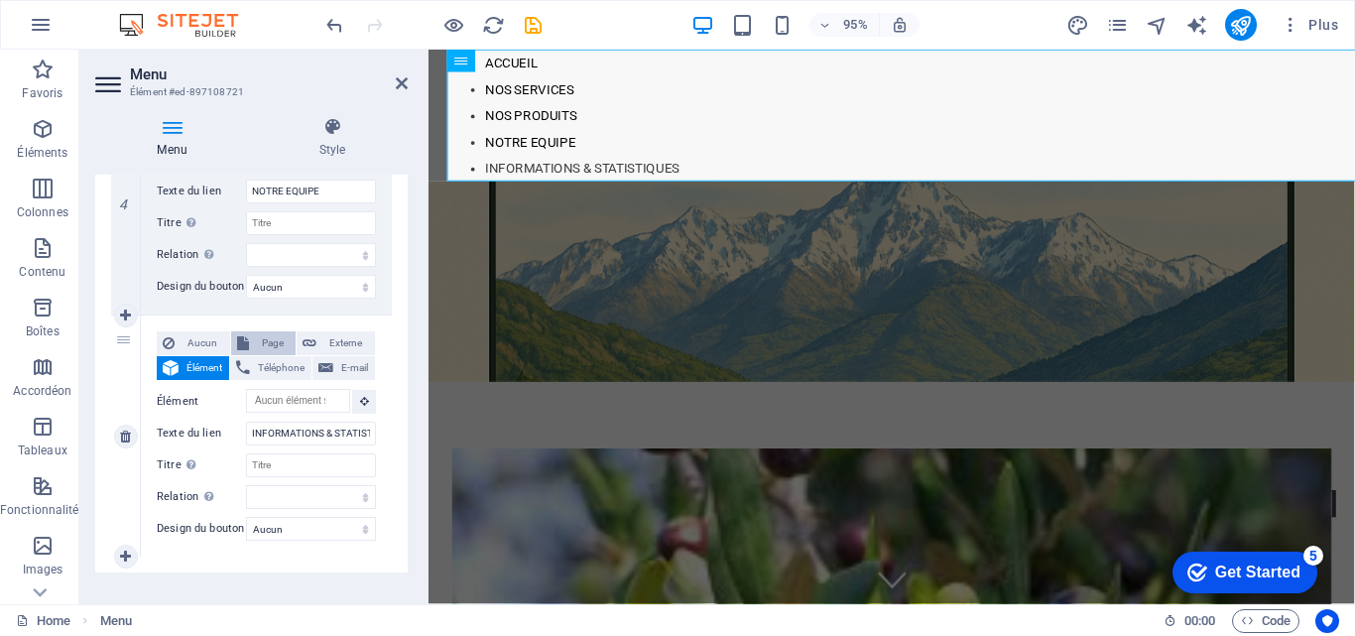
click at [261, 340] on span "Page" at bounding box center [273, 343] width 36 height 24
select select
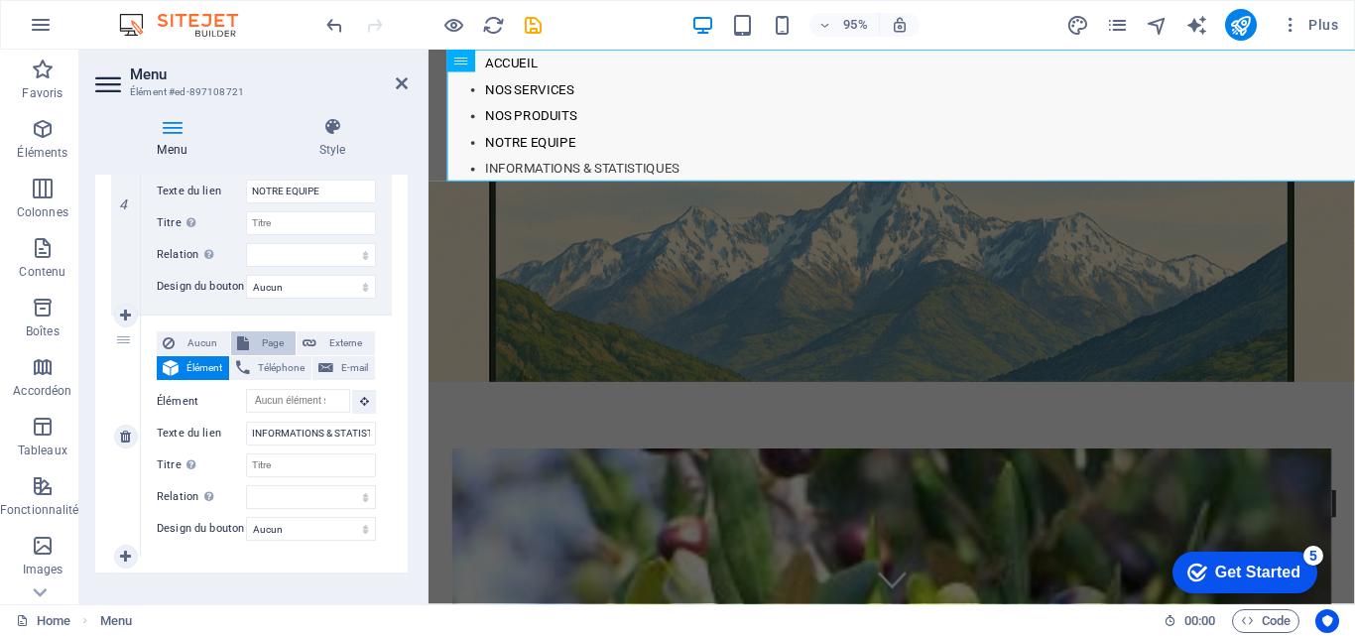
select select
click at [259, 340] on span "Page" at bounding box center [273, 343] width 36 height 24
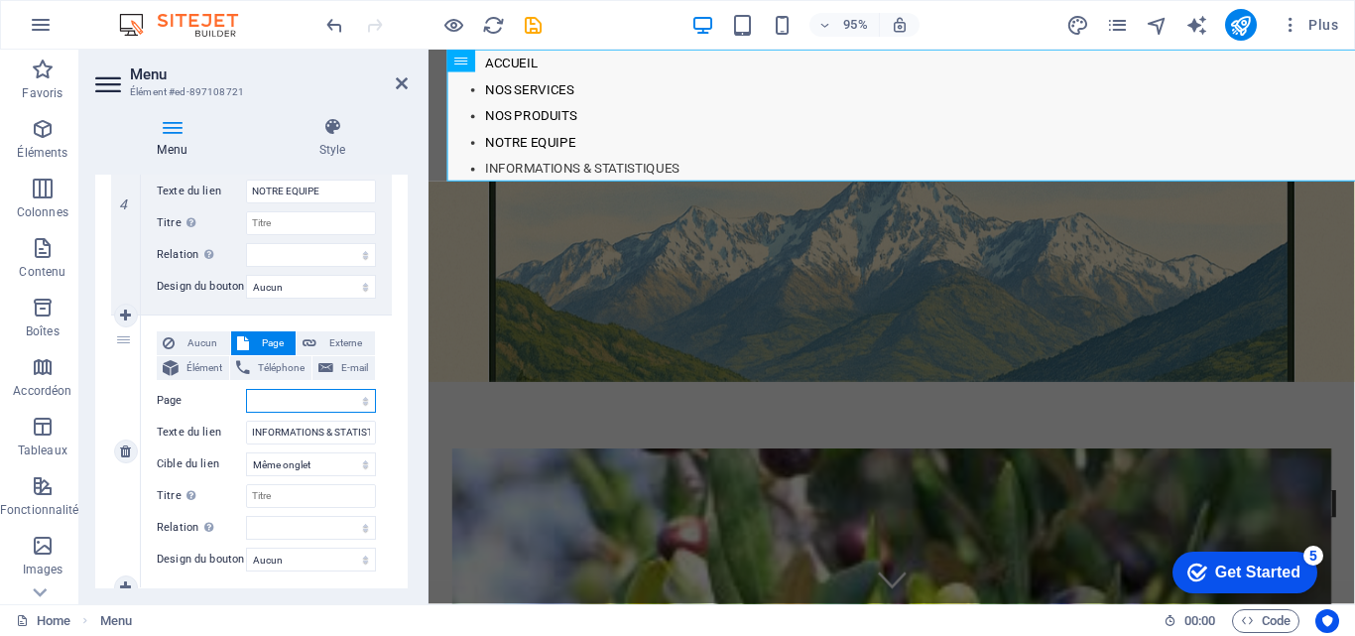
click at [364, 401] on select "Home Subpage Legal Notice Privacy" at bounding box center [311, 401] width 130 height 24
select select "1"
click at [246, 389] on select "Home Subpage Legal Notice Privacy" at bounding box center [311, 401] width 130 height 24
select select
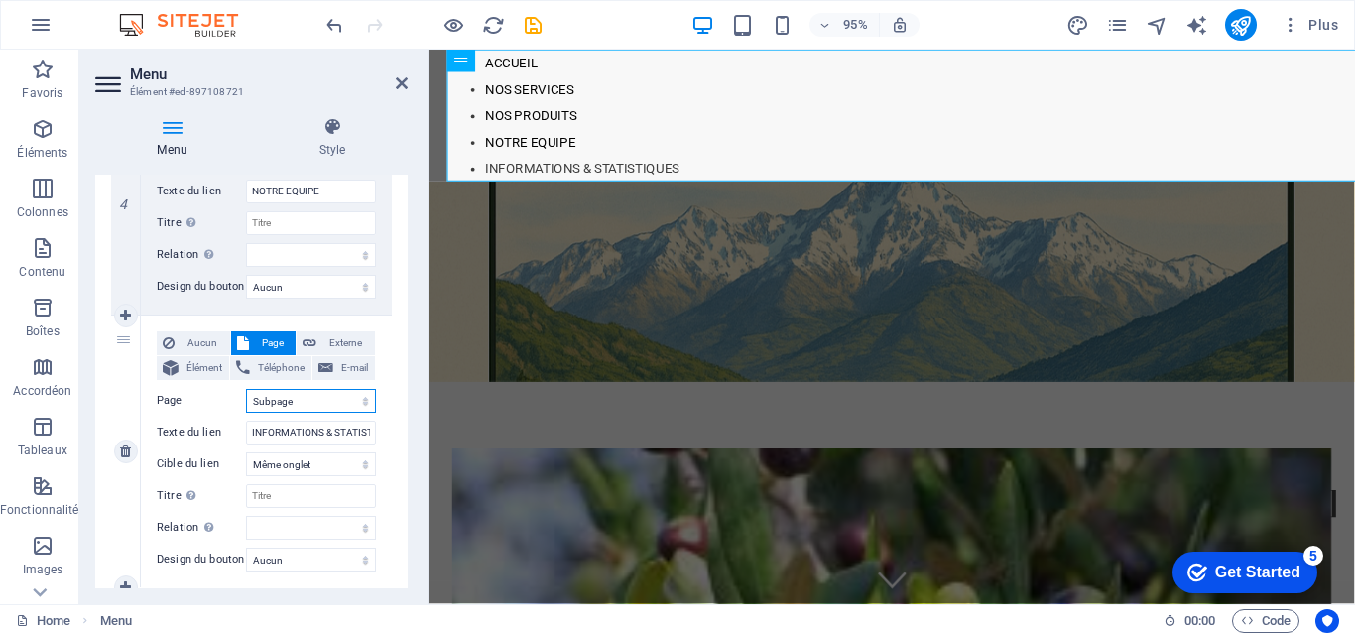
select select
click at [578, 170] on nav "ACCUEIL NOS SERVICES NOS PRODUITS NOTRE EQUIPE INFORMATIONS & STATISTIQUES" at bounding box center [935, 119] width 975 height 139
click at [402, 81] on icon at bounding box center [402, 83] width 12 height 16
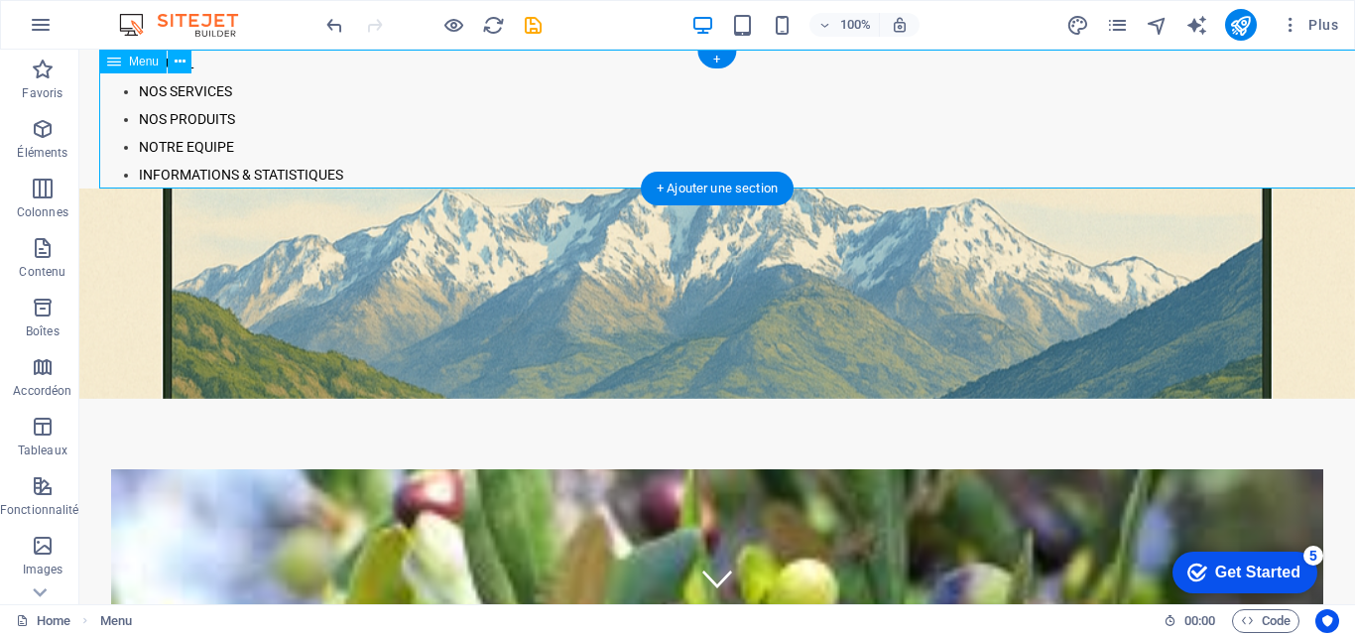
click at [650, 99] on nav "ACCUEIL NOS SERVICES NOS PRODUITS NOTRE EQUIPE INFORMATIONS & STATISTIQUES" at bounding box center [737, 119] width 1276 height 139
click at [269, 179] on nav "ACCUEIL NOS SERVICES NOS PRODUITS NOTRE EQUIPE INFORMATIONS & STATISTIQUES" at bounding box center [737, 119] width 1276 height 139
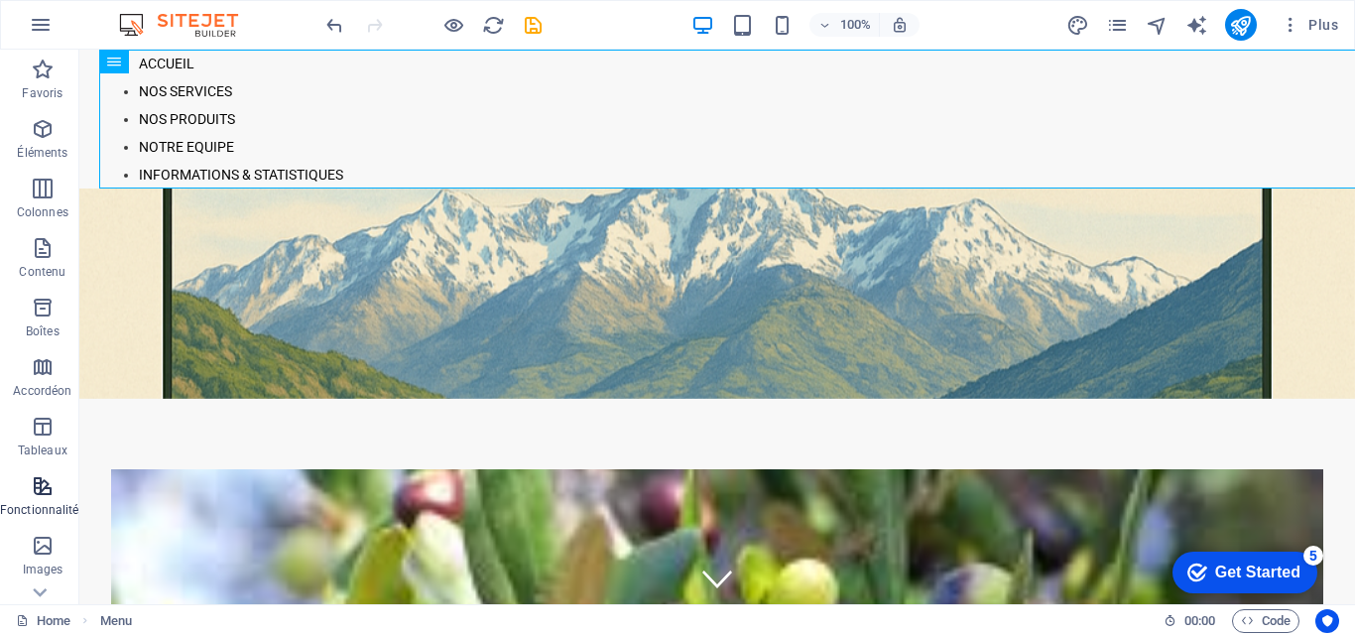
click at [49, 500] on span "Fonctionnalités" at bounding box center [42, 498] width 85 height 48
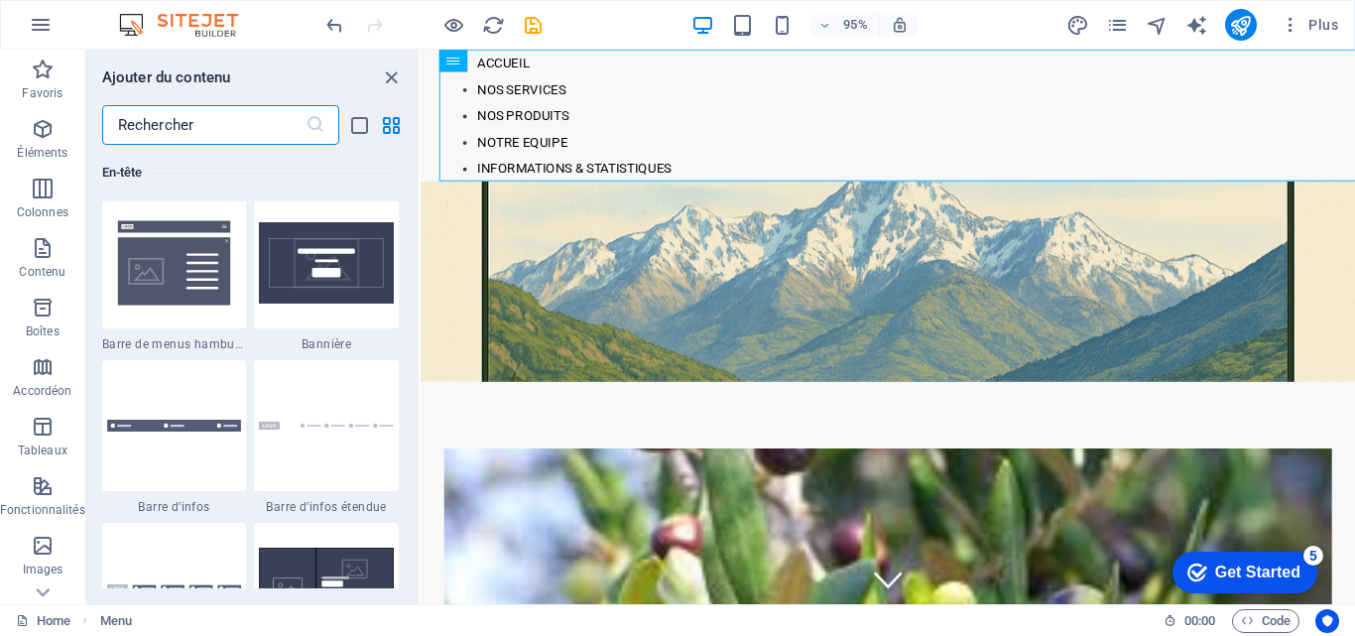
scroll to position [12644, 0]
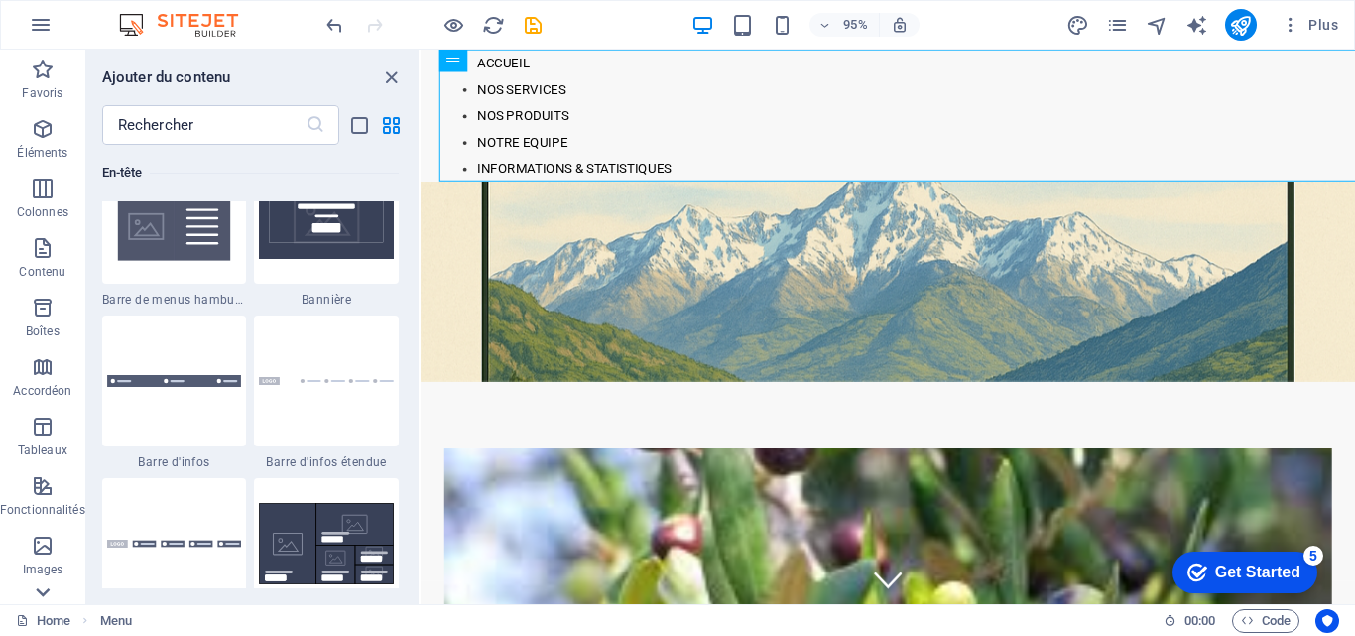
click at [40, 75] on icon at bounding box center [43, 62] width 28 height 28
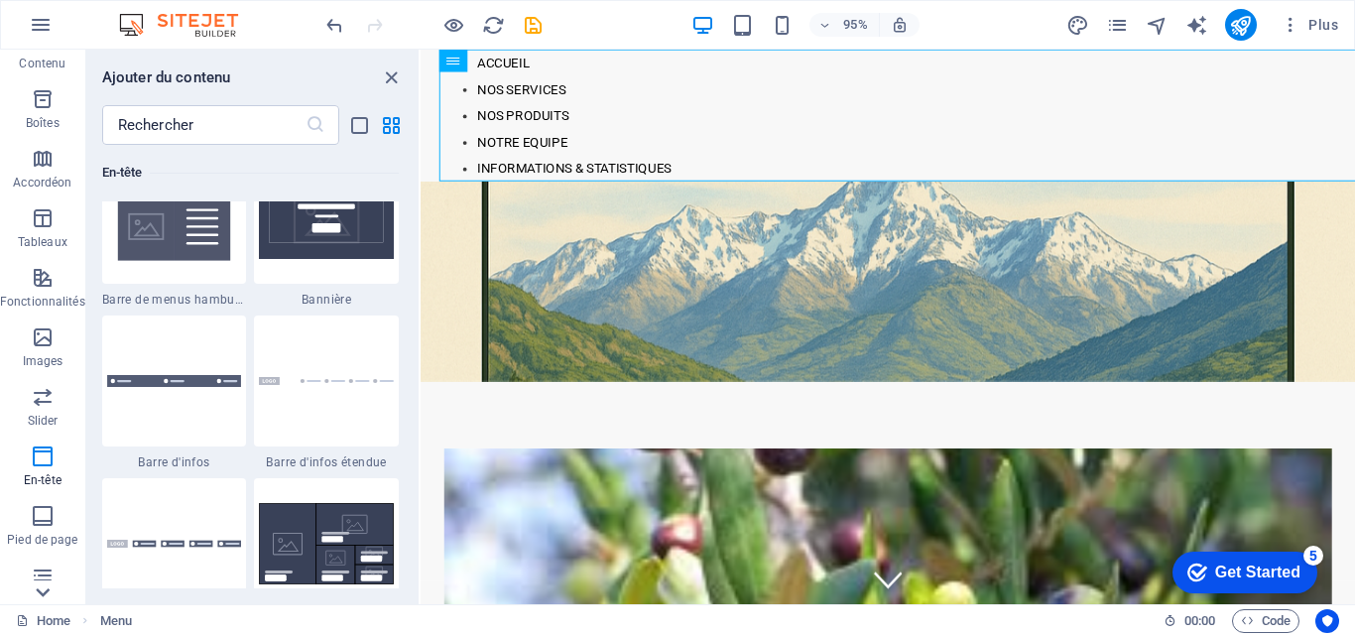
scroll to position [338, 0]
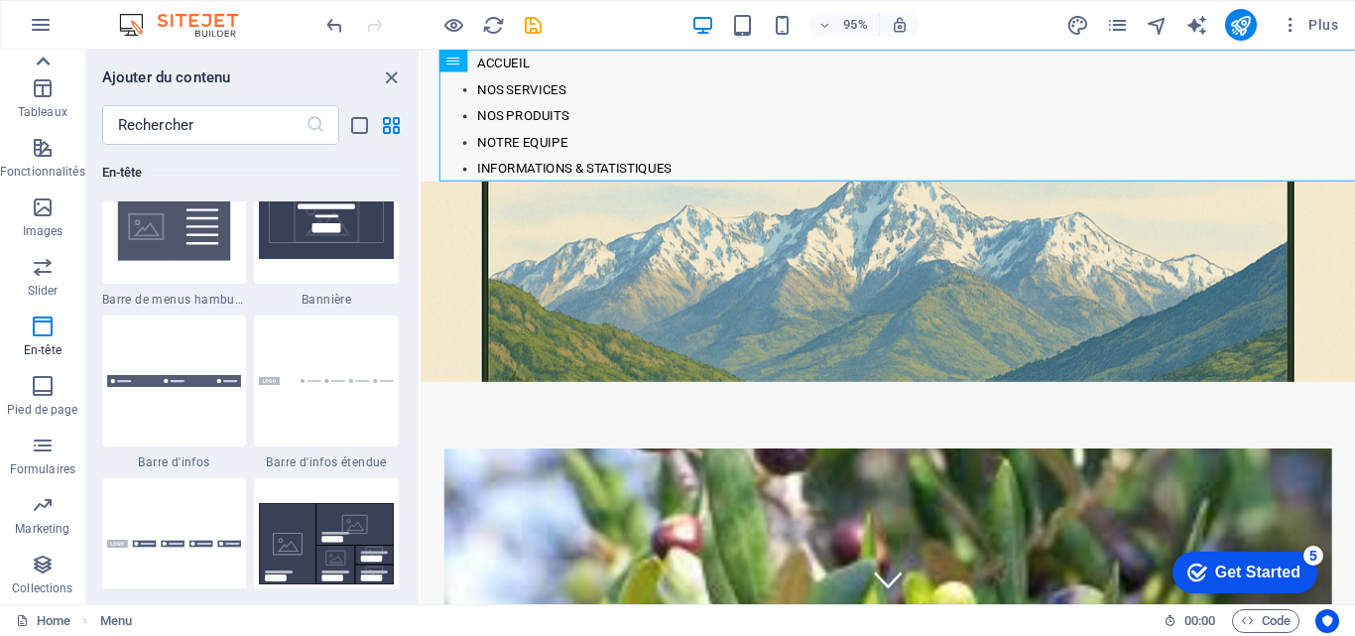
click at [40, 69] on icon at bounding box center [43, 62] width 28 height 28
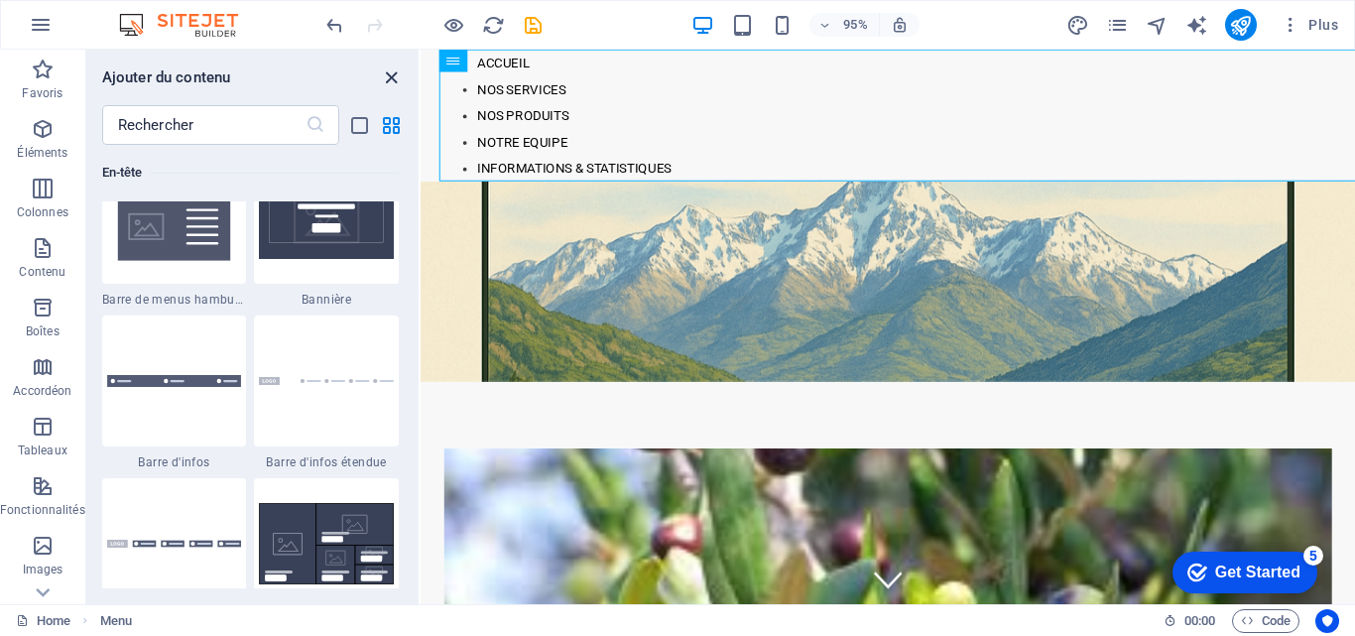
click at [387, 74] on icon "close panel" at bounding box center [391, 77] width 23 height 23
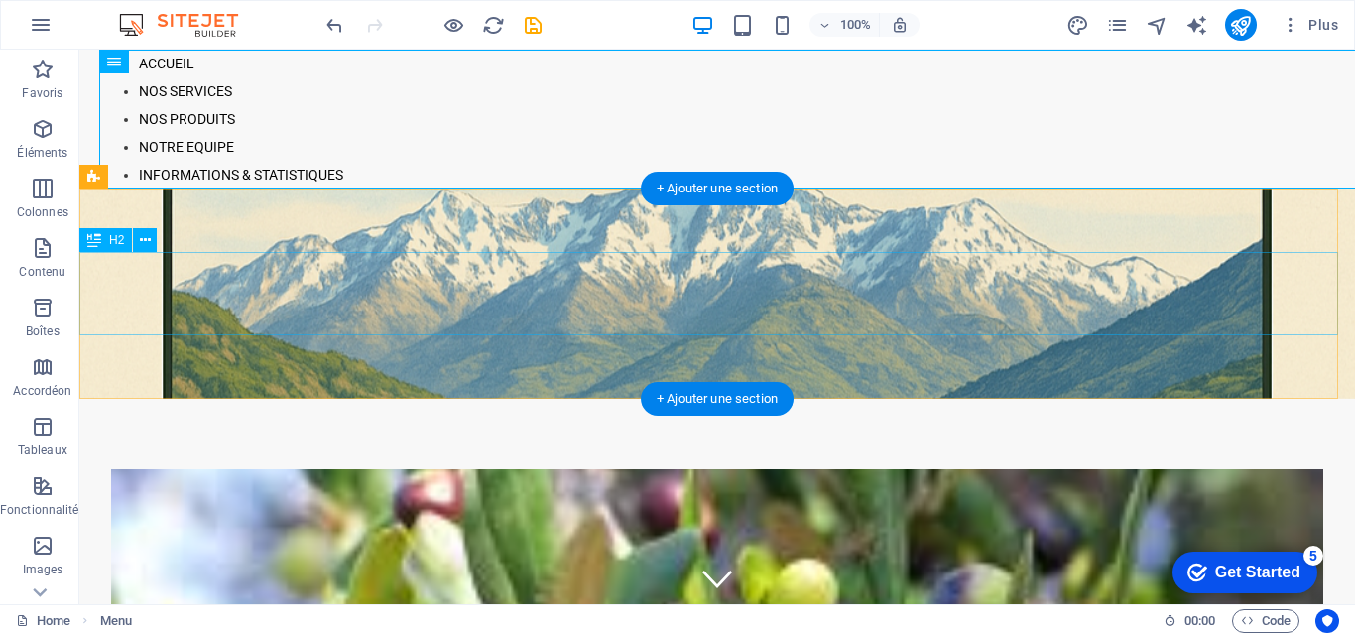
click at [1302, 462] on div "SARL NATIV OIL ''OUARKIK'' Nouvelle Huilerie Moderne en [GEOGRAPHIC_DATA]" at bounding box center [714, 503] width 1270 height 83
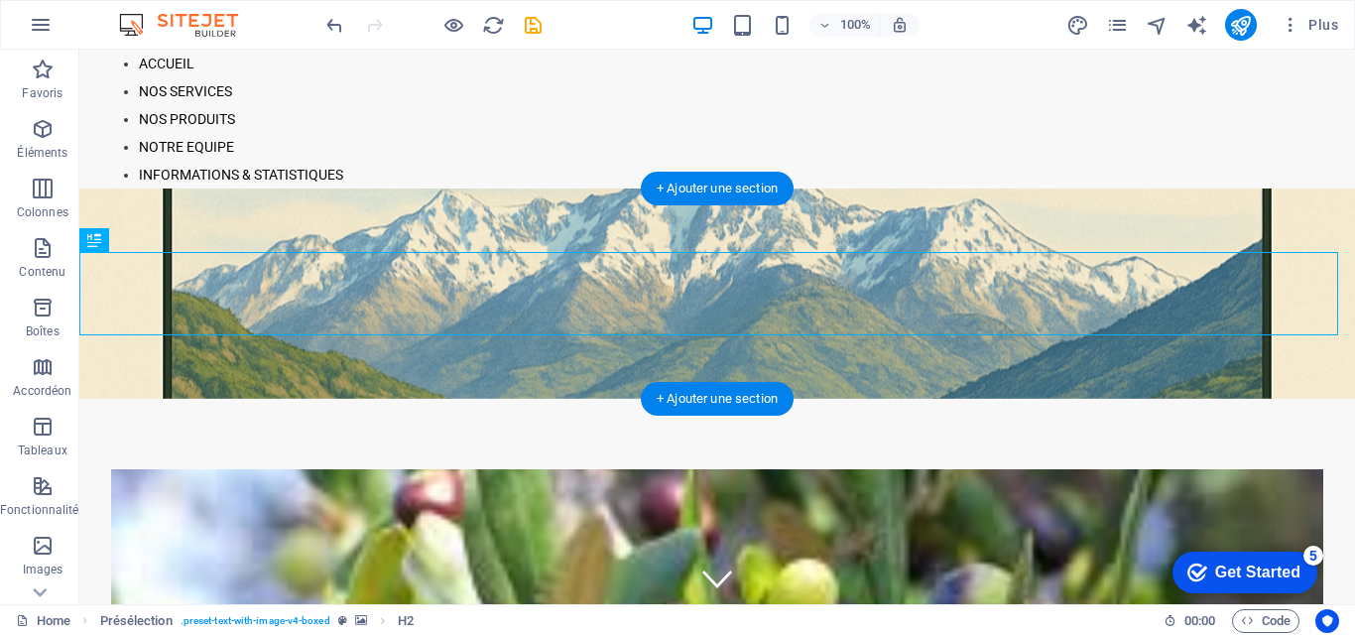
click at [1306, 230] on figure at bounding box center [717, 293] width 1276 height 210
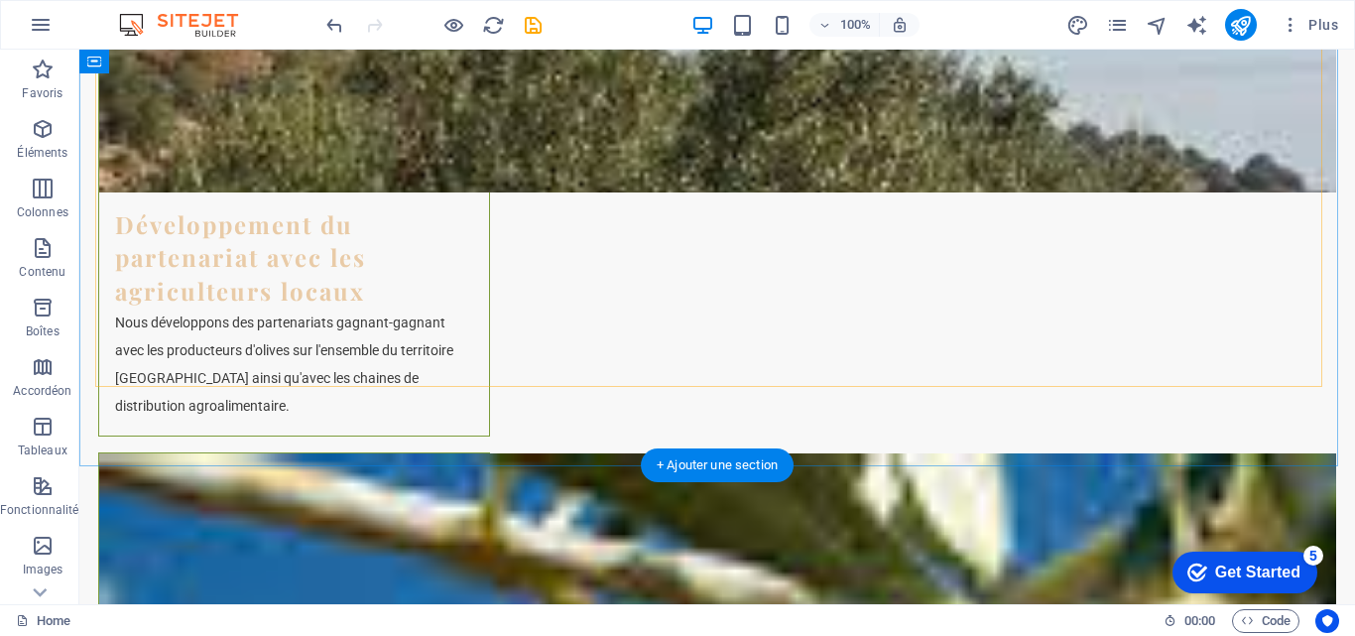
scroll to position [4579, 0]
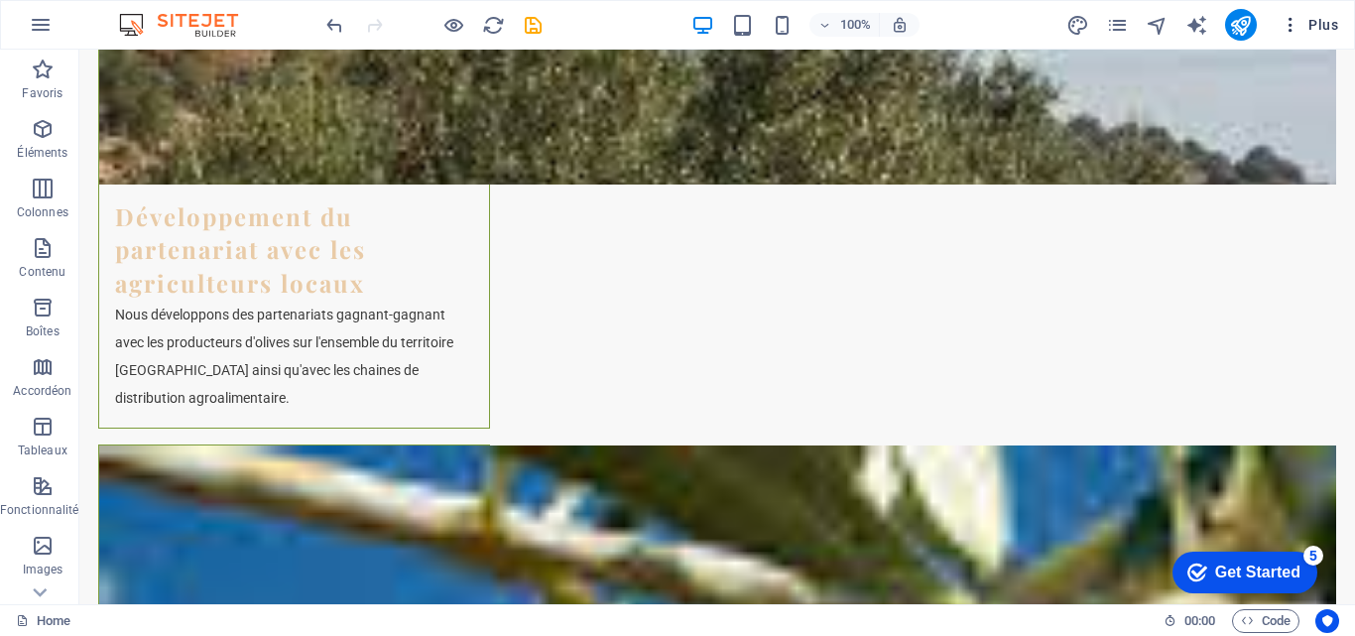
click at [1329, 26] on span "Plus" at bounding box center [1310, 25] width 58 height 20
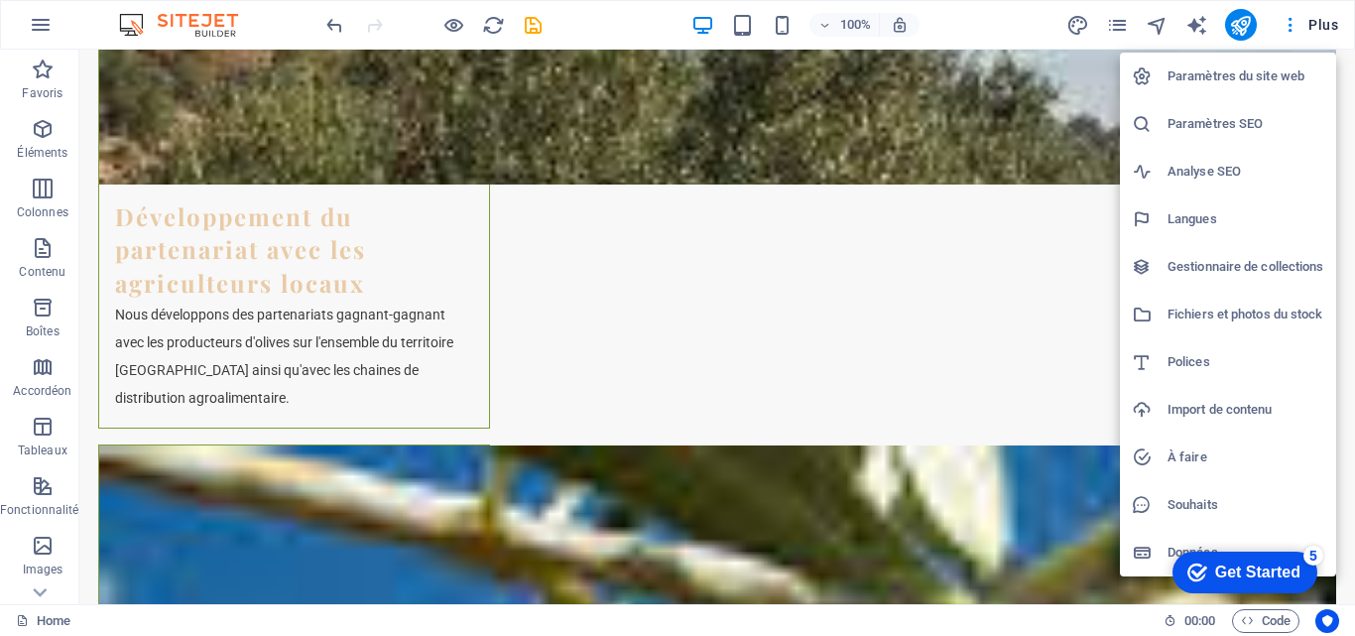
drag, startPoint x: 1345, startPoint y: 534, endPoint x: 1346, endPoint y: 546, distance: 11.9
click at [1346, 546] on div at bounding box center [677, 318] width 1355 height 636
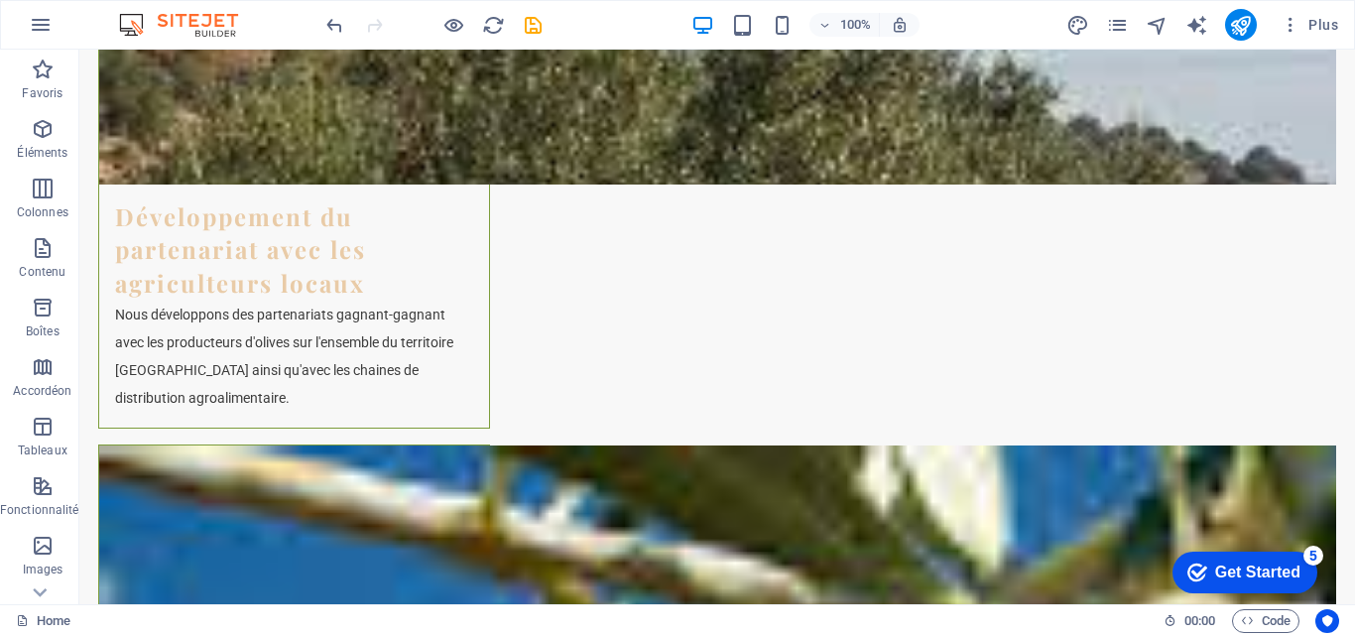
click at [1268, 555] on div "checkmark Get Started 5" at bounding box center [1244, 572] width 145 height 42
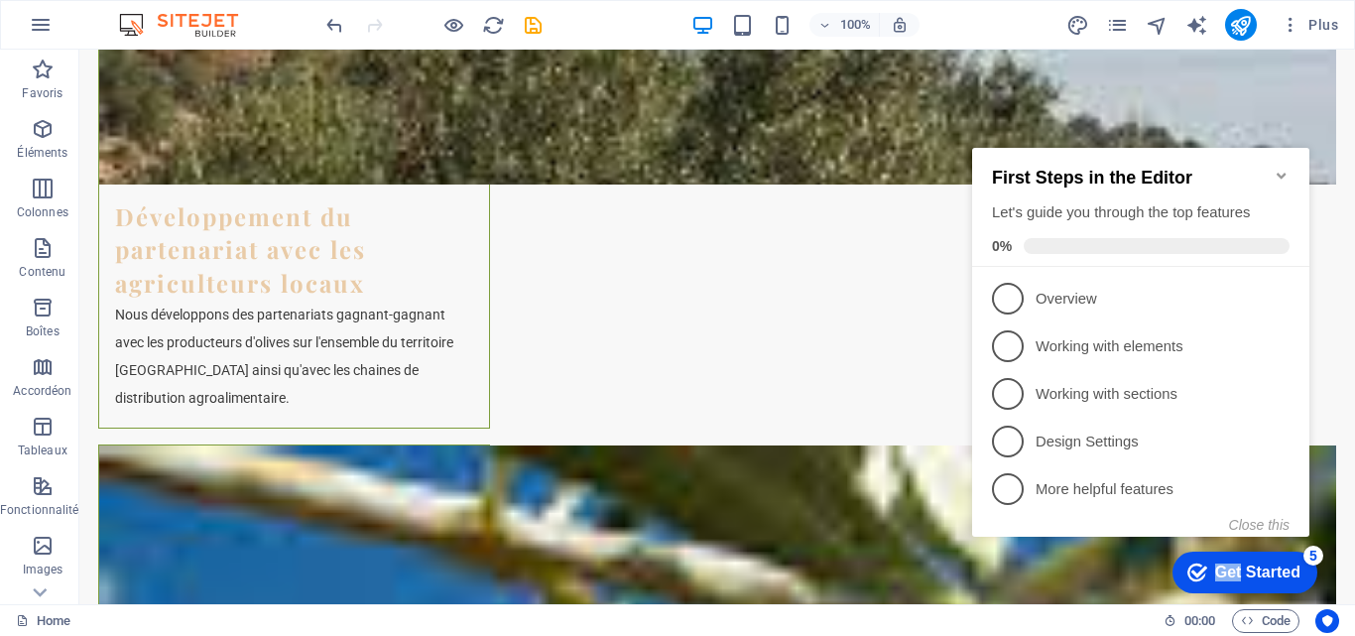
drag, startPoint x: 1075, startPoint y: 133, endPoint x: 1212, endPoint y: 556, distance: 445.1
click at [1212, 556] on div "checkmark Get Started 5" at bounding box center [1244, 572] width 145 height 42
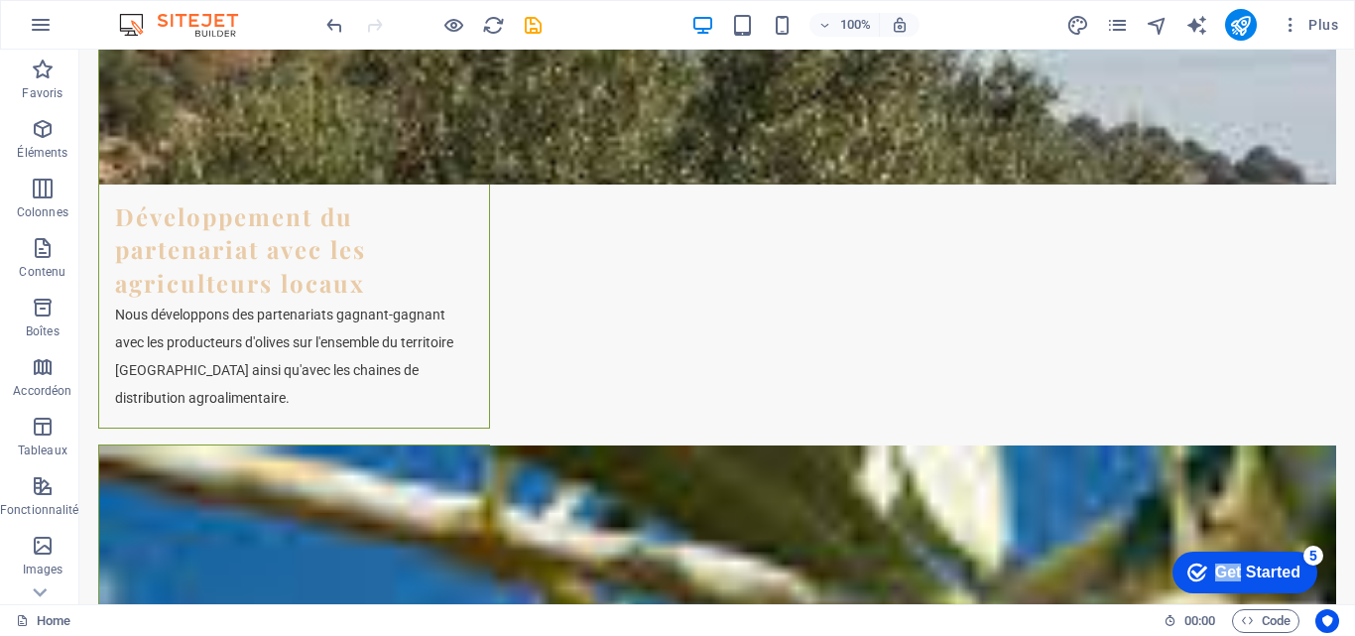
click at [1317, 593] on div "checkmark Get Started 5" at bounding box center [1244, 572] width 145 height 42
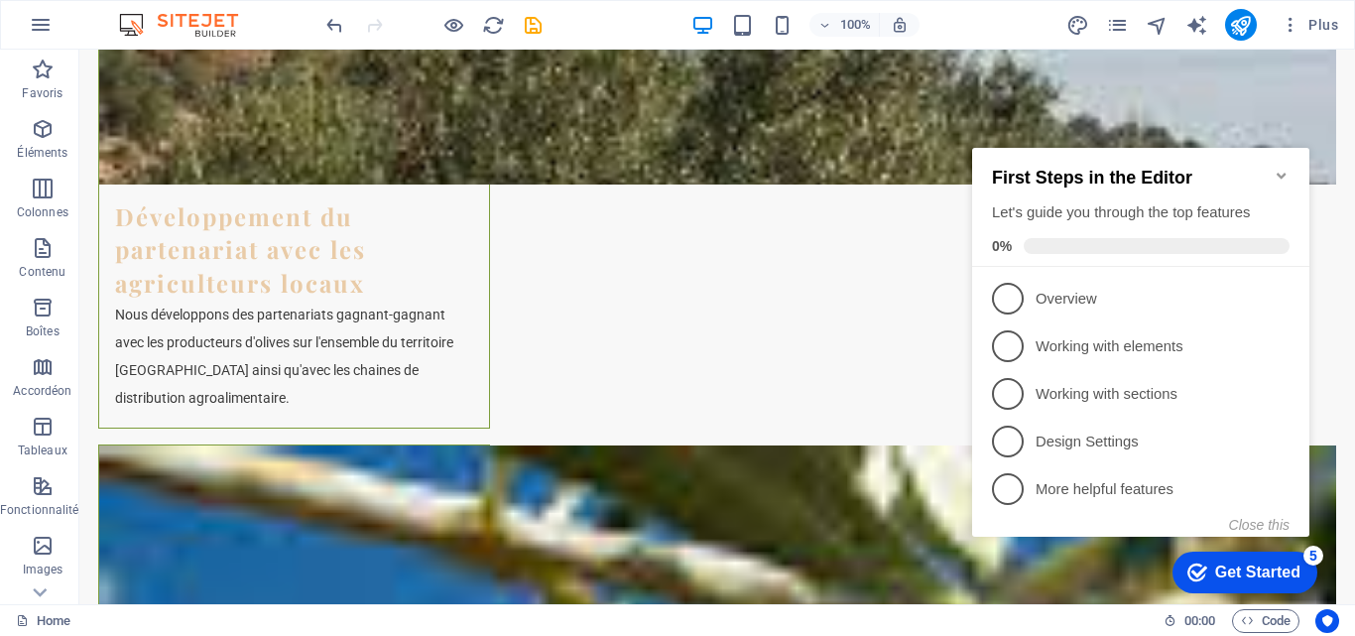
click at [1282, 567] on div "Get Started" at bounding box center [1257, 572] width 85 height 18
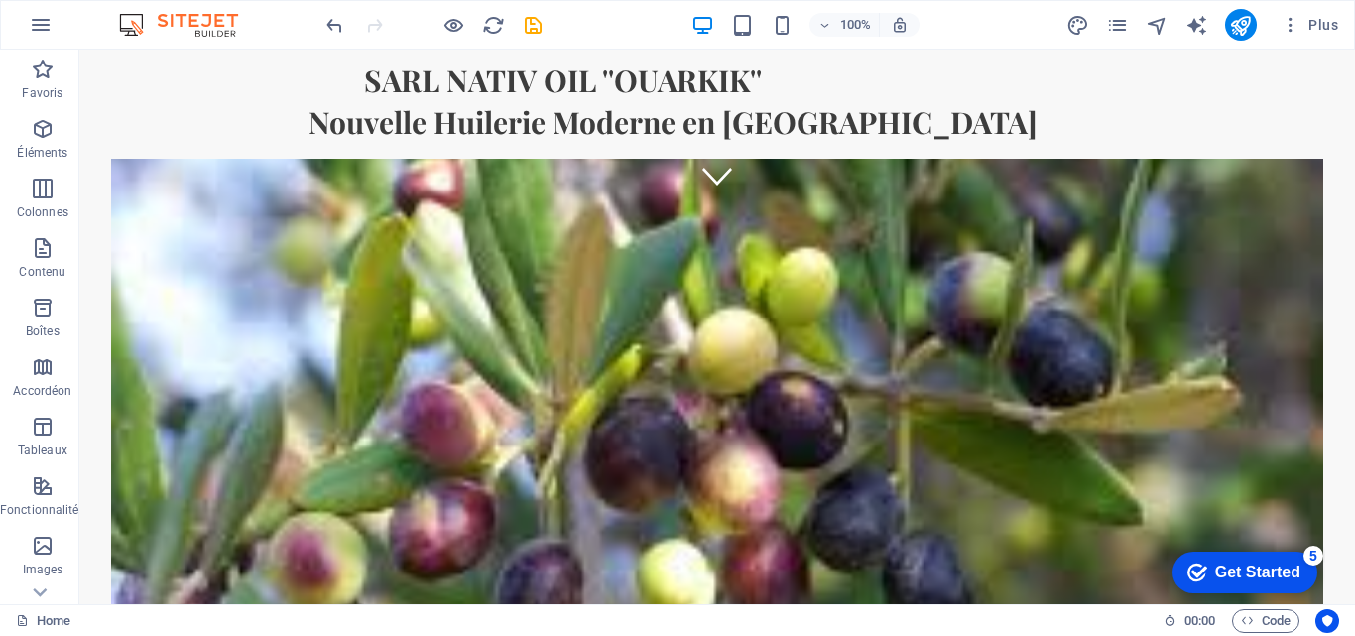
scroll to position [0, 0]
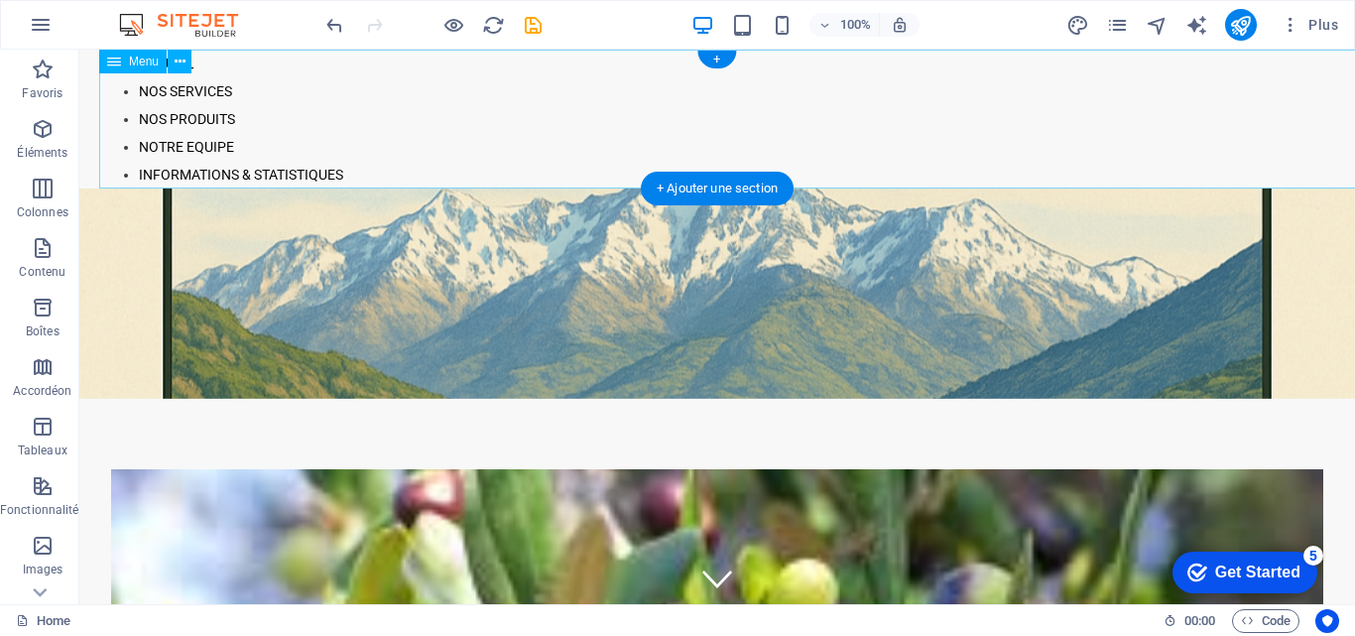
click at [149, 120] on nav "ACCUEIL NOS SERVICES NOS PRODUITS NOTRE EQUIPE INFORMATIONS & STATISTIQUES" at bounding box center [737, 119] width 1276 height 139
click at [175, 144] on nav "ACCUEIL NOS SERVICES NOS PRODUITS NOTRE EQUIPE INFORMATIONS & STATISTIQUES" at bounding box center [737, 119] width 1276 height 139
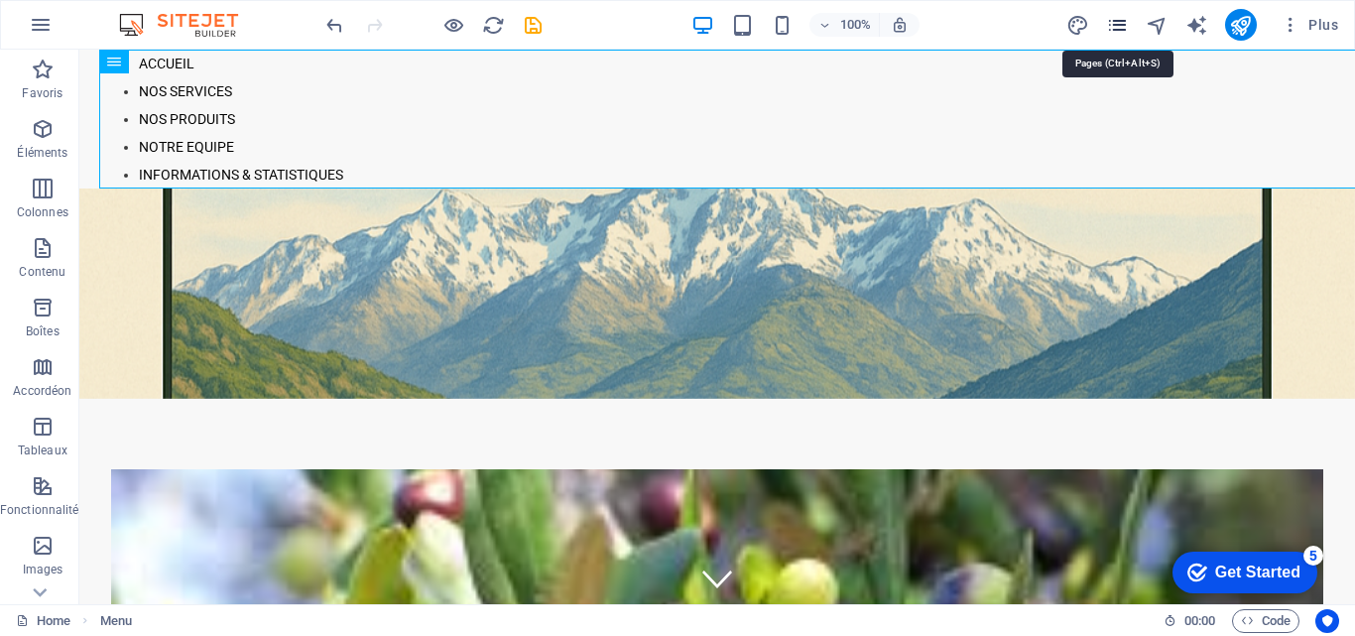
click at [1121, 33] on icon "pages" at bounding box center [1117, 25] width 23 height 23
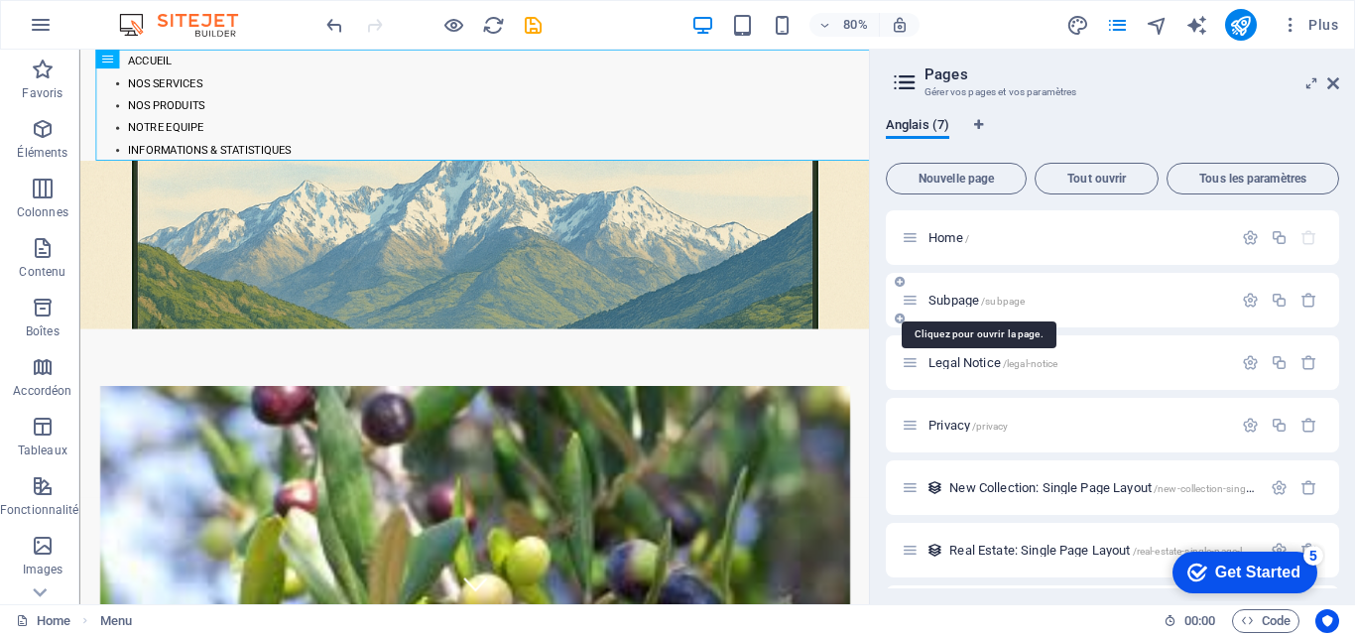
click at [952, 305] on span "Subpage /subpage" at bounding box center [976, 300] width 96 height 15
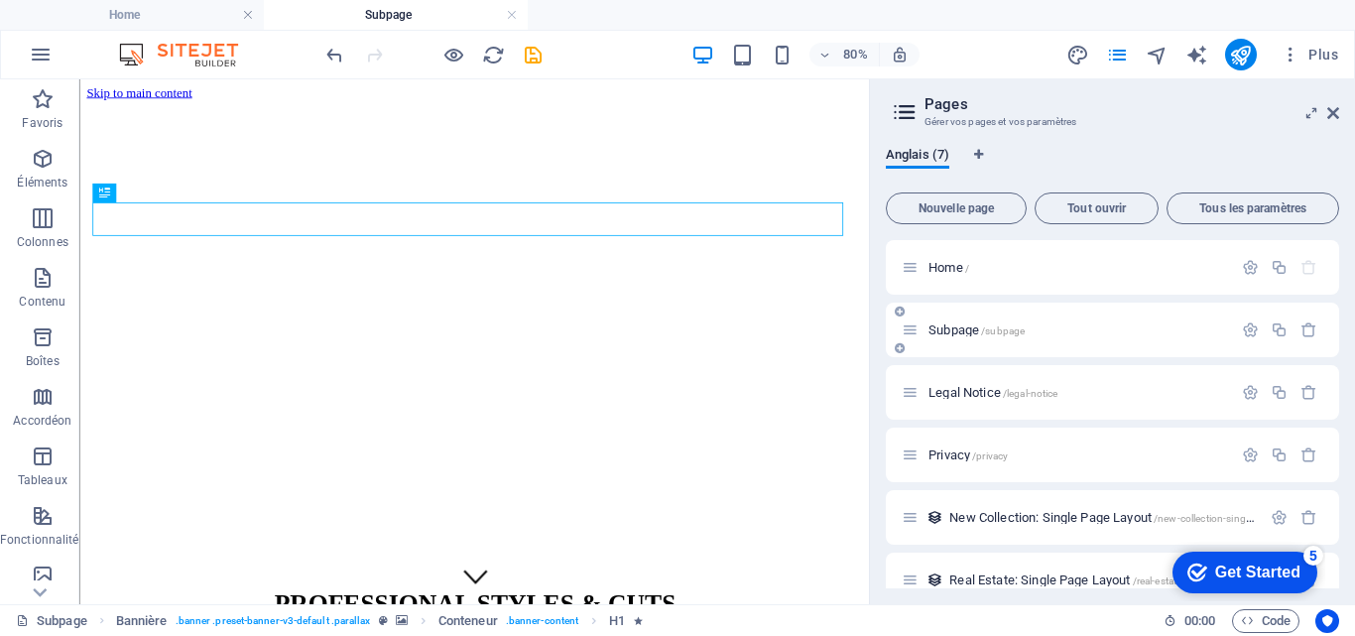
click at [951, 309] on div "Subpage /subpage" at bounding box center [1112, 330] width 453 height 55
click at [1330, 117] on icon at bounding box center [1333, 113] width 12 height 16
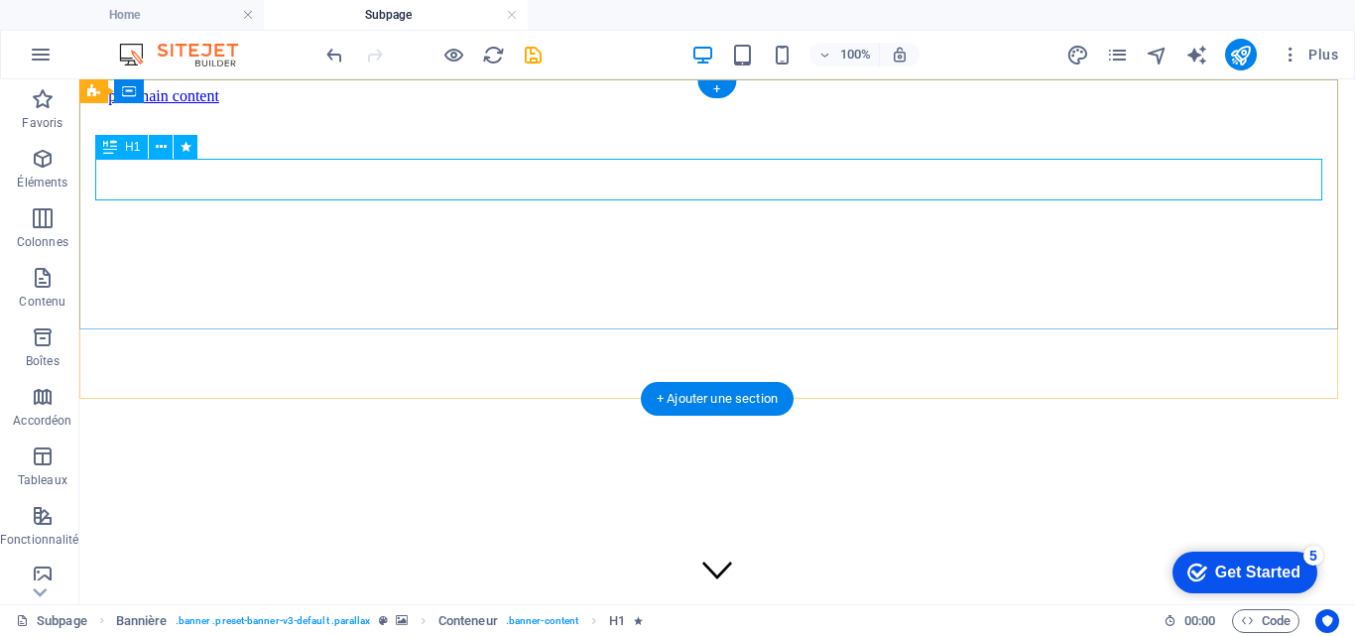
click at [609, 600] on div "PROFESSIONAL STYLES & CUTS" at bounding box center [717, 618] width 1260 height 37
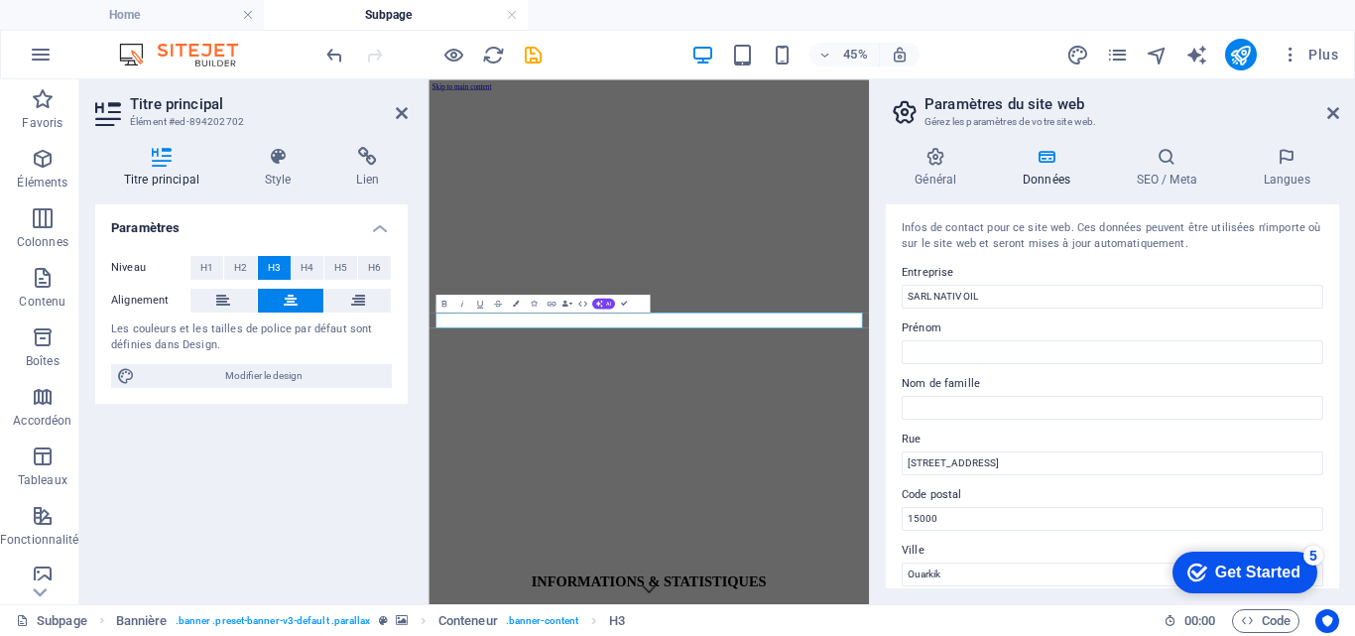
click at [642, 308] on div "Bold Italic Underline Strikethrough Colors Icons Link Data Bindings Entreprise …" at bounding box center [542, 304] width 214 height 18
drag, startPoint x: 1337, startPoint y: 110, endPoint x: 956, endPoint y: 32, distance: 388.9
click at [1337, 110] on icon at bounding box center [1333, 113] width 12 height 16
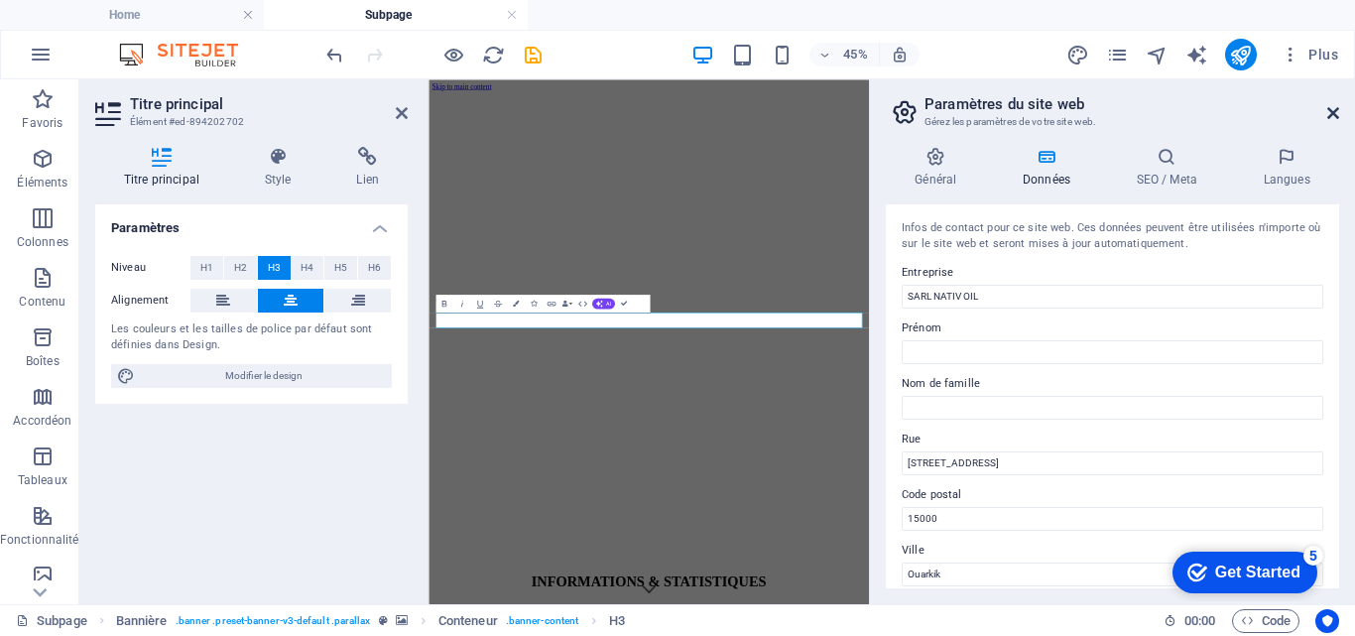
click at [1334, 112] on icon at bounding box center [1333, 113] width 12 height 16
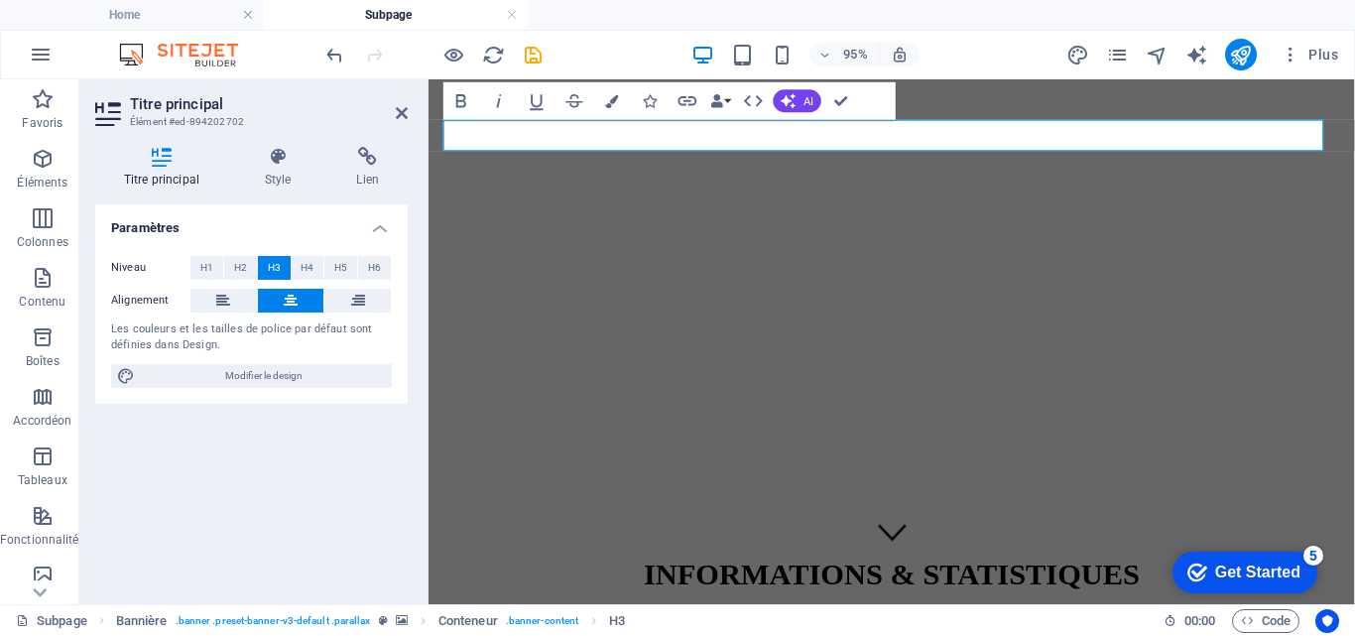
scroll to position [110, 0]
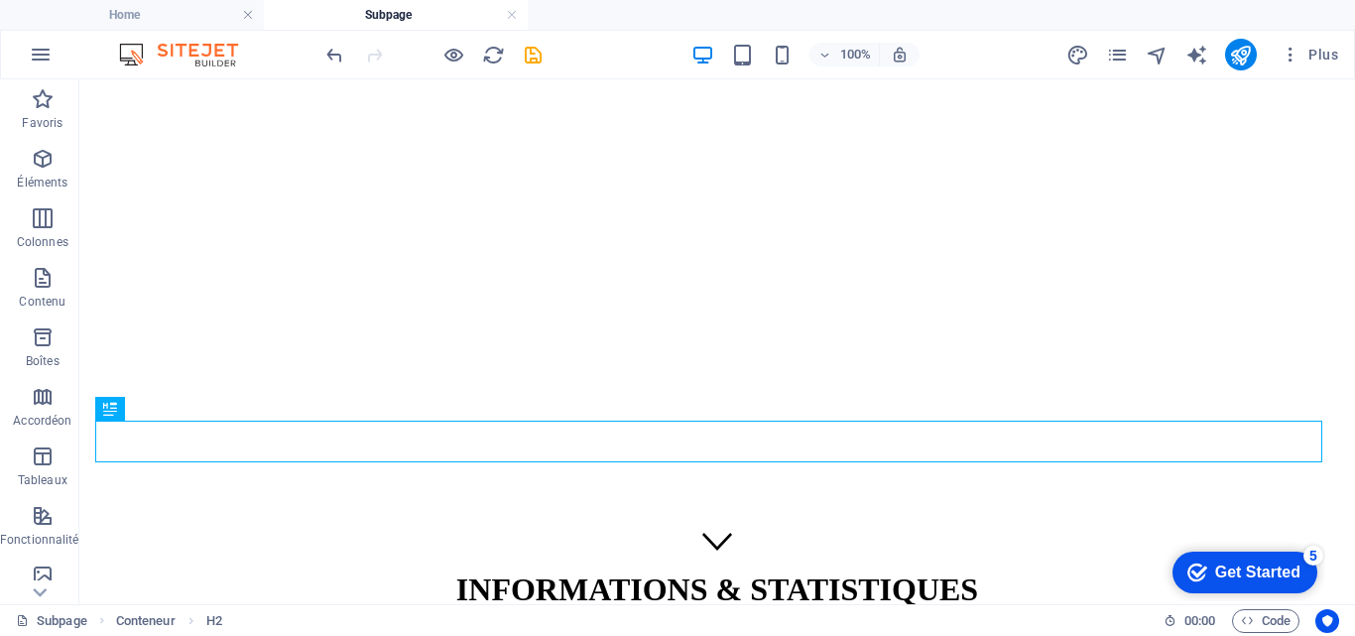
scroll to position [0, 0]
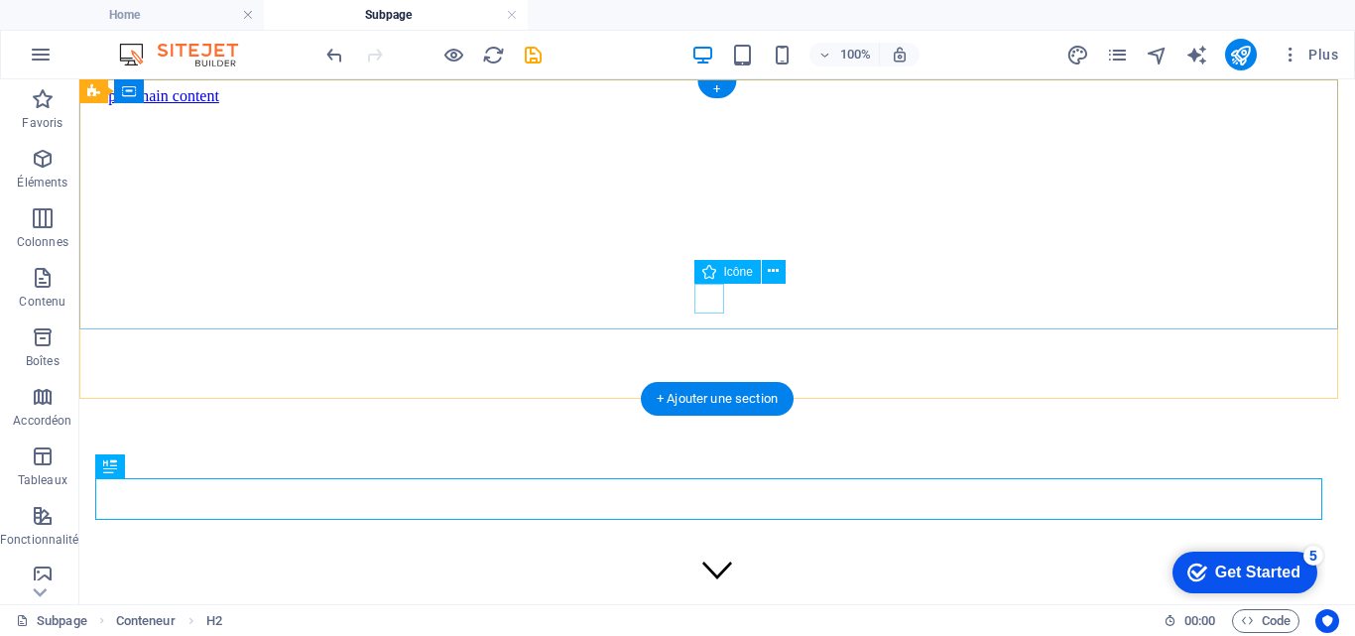
click at [705, 554] on figure at bounding box center [717, 571] width 30 height 34
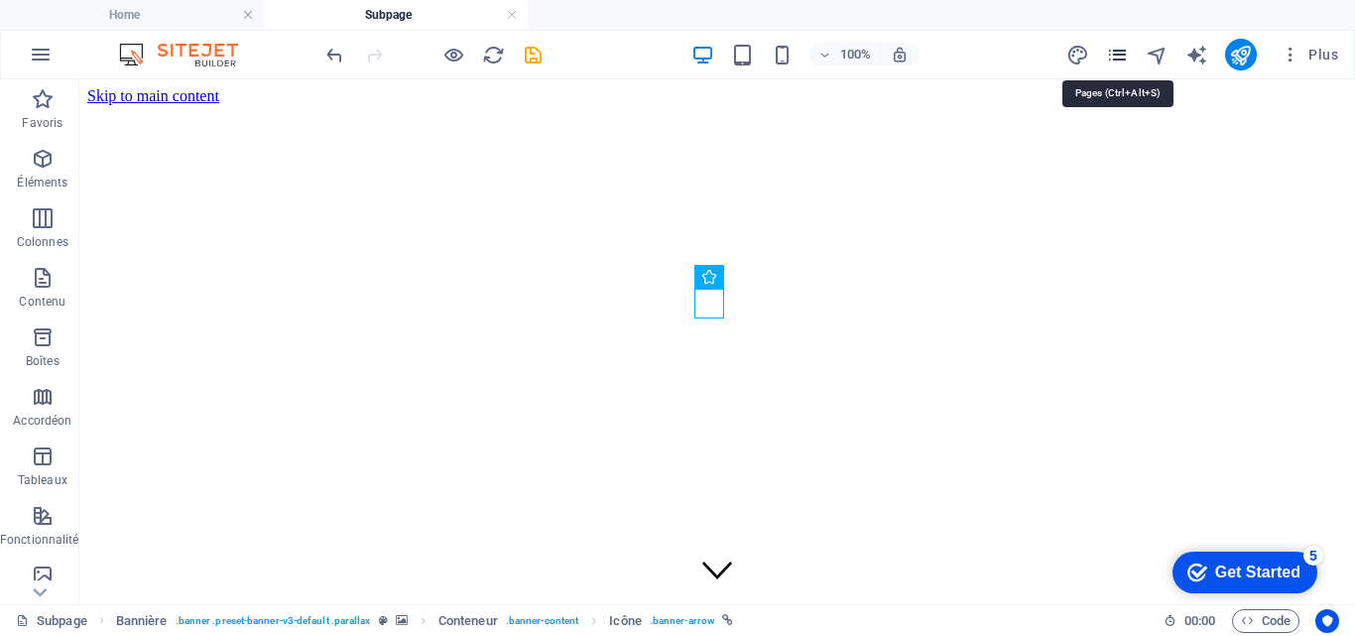
click at [1112, 55] on icon "pages" at bounding box center [1117, 55] width 23 height 23
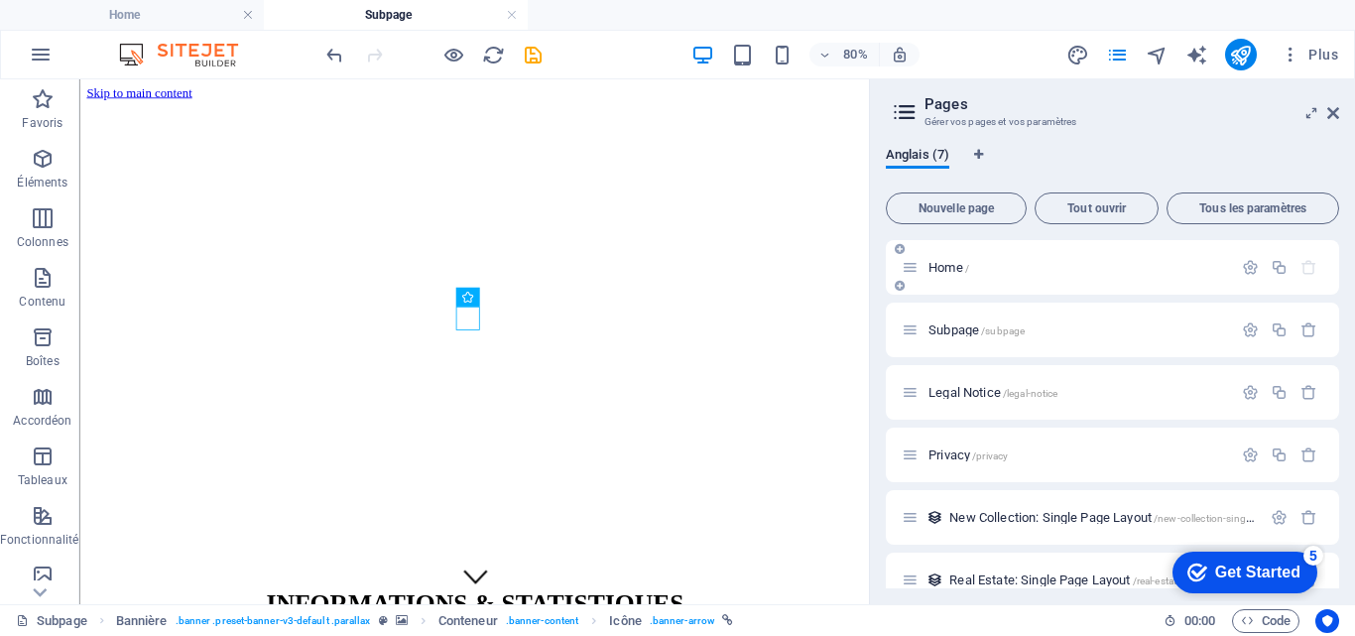
click at [958, 281] on div "Home /" at bounding box center [1112, 267] width 453 height 55
click at [958, 280] on div "Home /" at bounding box center [1112, 267] width 453 height 55
click at [957, 278] on div "Home /" at bounding box center [1067, 267] width 330 height 23
click at [951, 263] on span "Home /" at bounding box center [948, 267] width 41 height 15
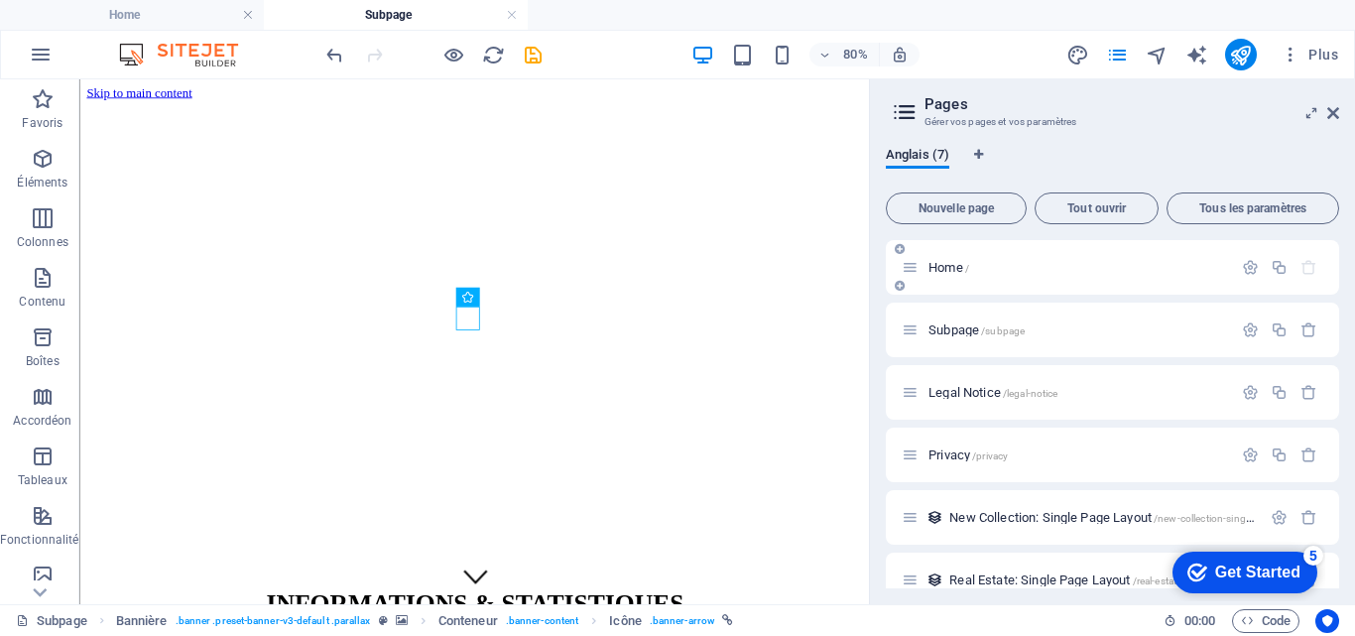
click at [951, 263] on span "Home /" at bounding box center [948, 267] width 41 height 15
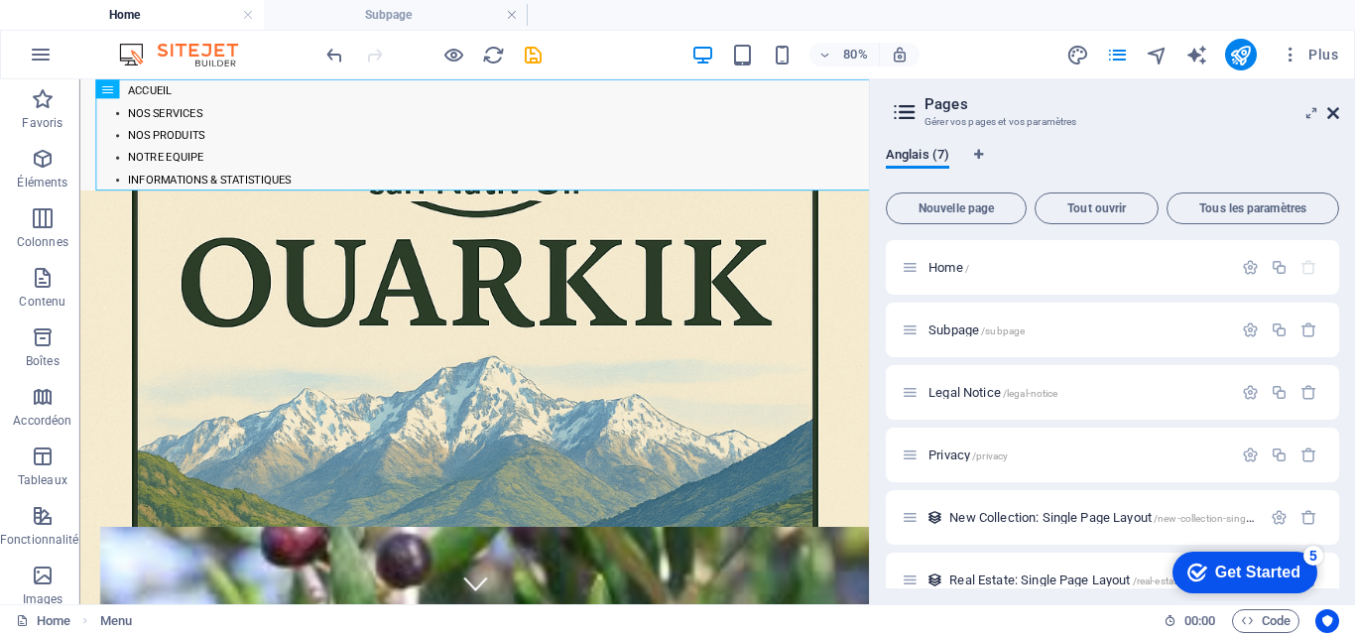
click at [1331, 113] on icon at bounding box center [1333, 113] width 12 height 16
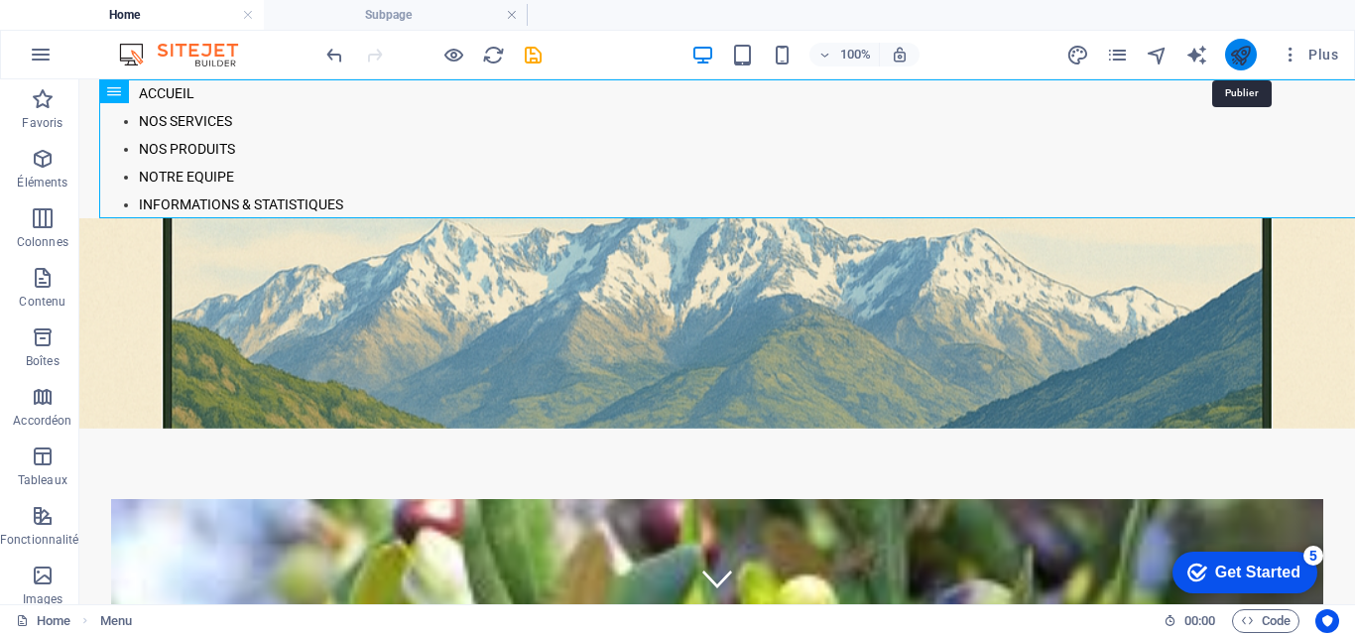
click at [1234, 52] on icon "publish" at bounding box center [1240, 55] width 23 height 23
